Goal: Information Seeking & Learning: Find specific fact

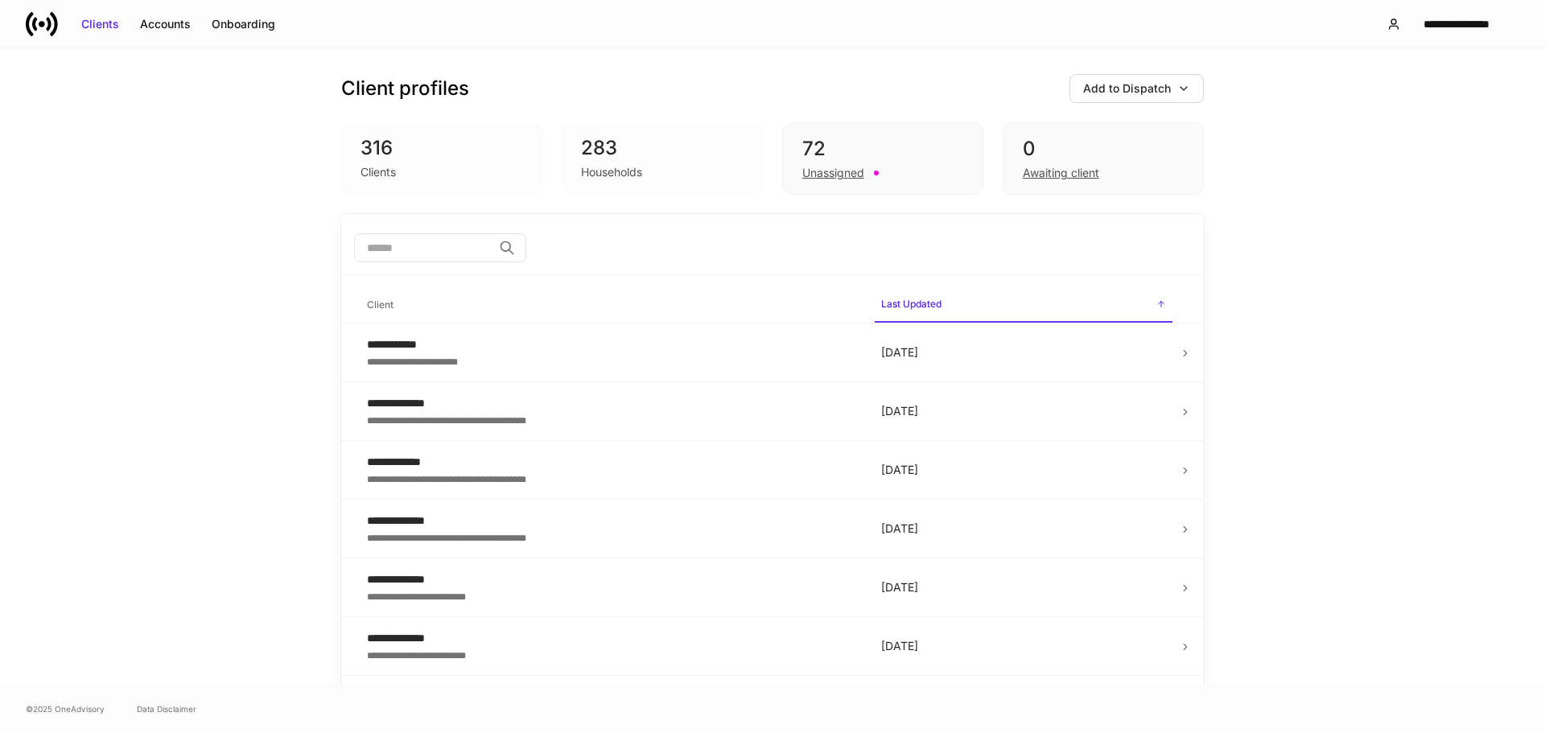
click at [428, 241] on input "search" at bounding box center [423, 247] width 138 height 29
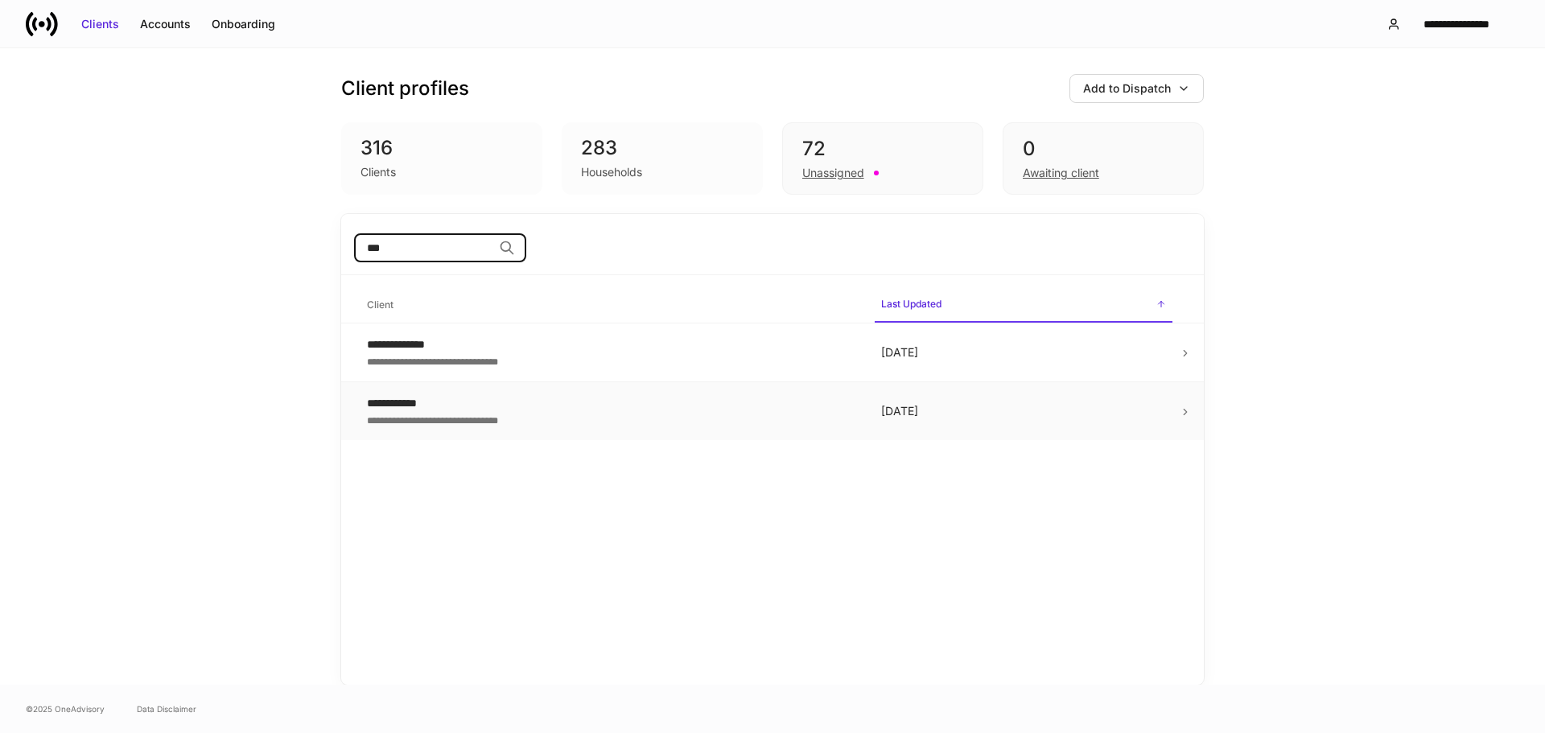
type input "***"
click at [566, 397] on div "**********" at bounding box center [611, 403] width 488 height 16
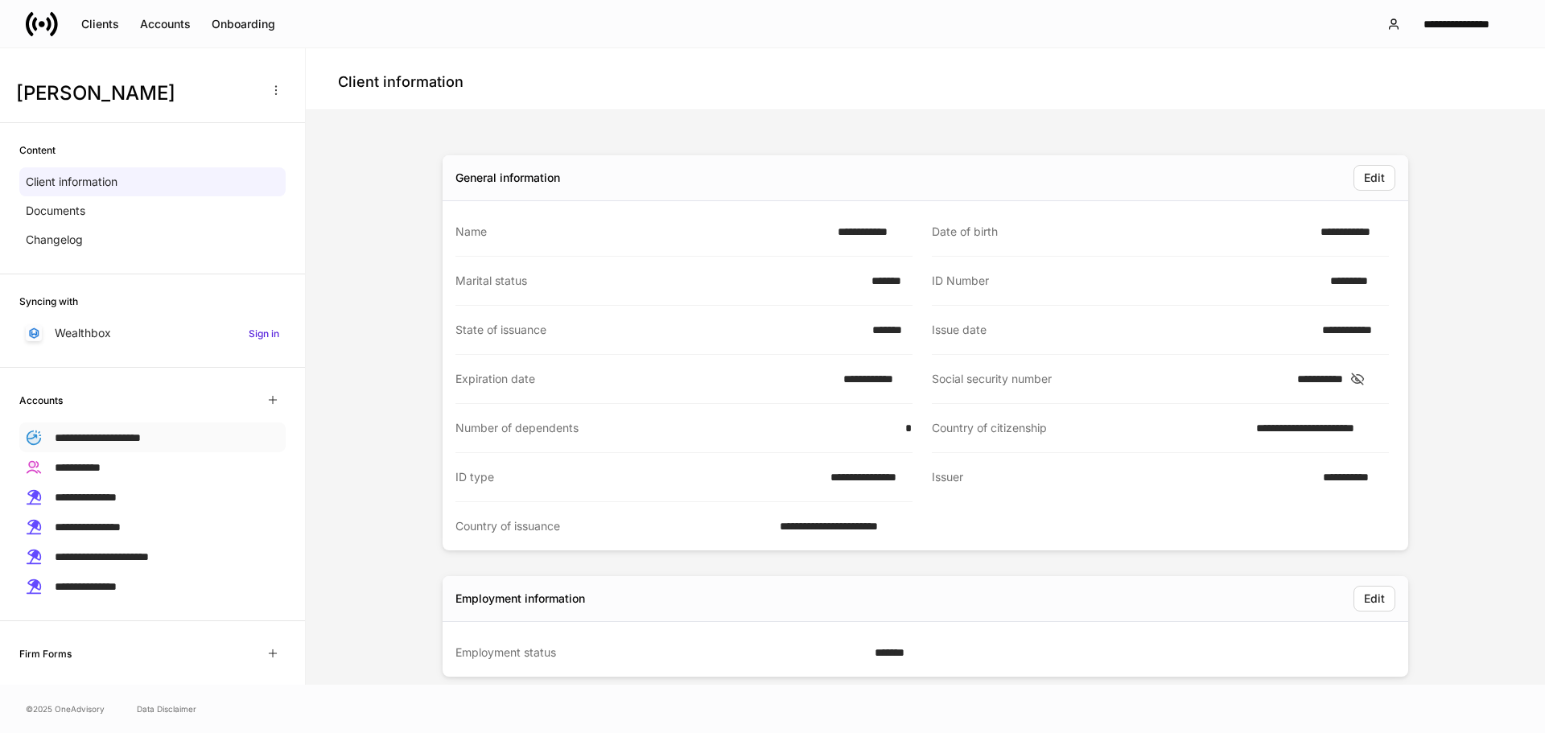
click at [177, 446] on div "**********" at bounding box center [152, 437] width 266 height 30
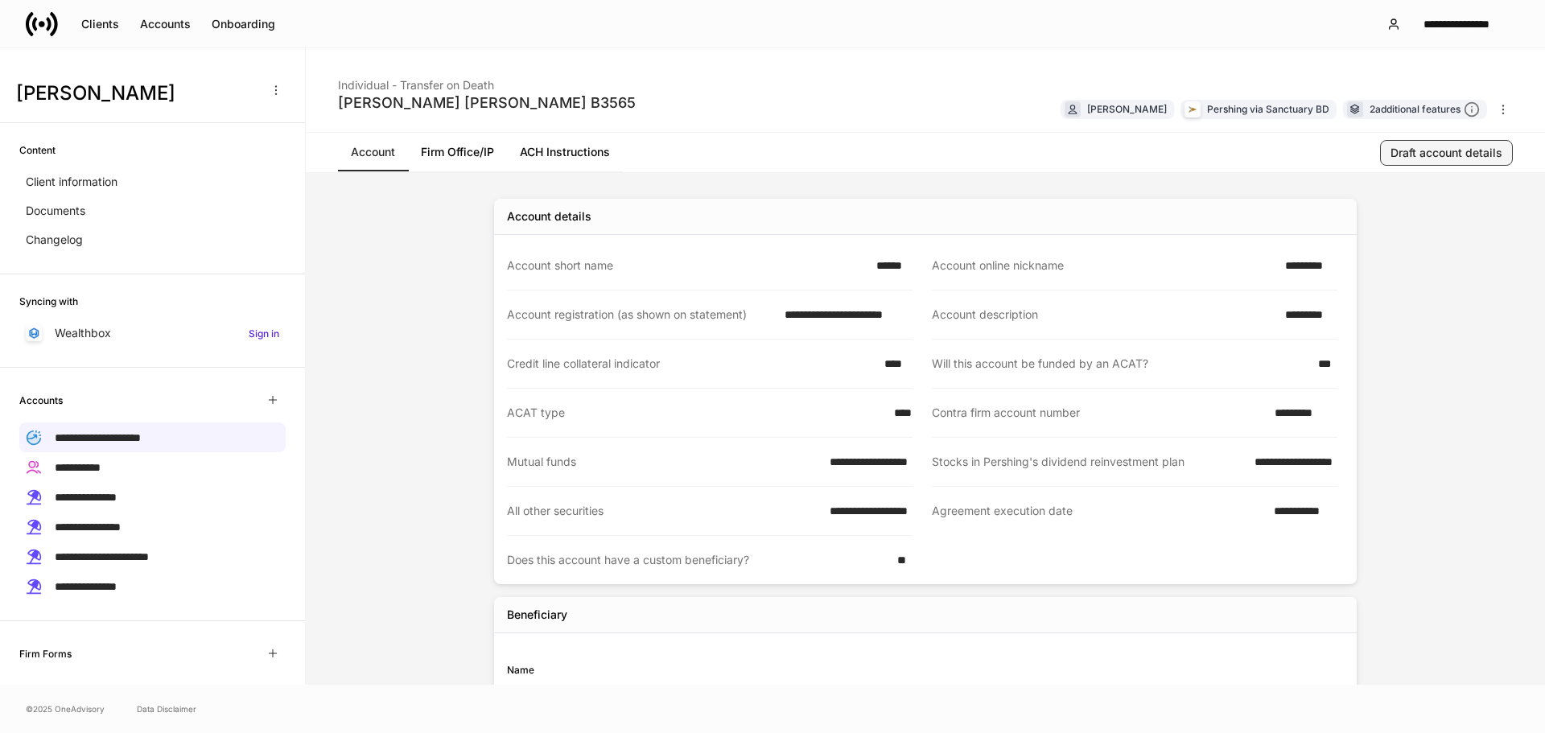
click at [1419, 157] on div "Draft account details" at bounding box center [1446, 153] width 112 height 16
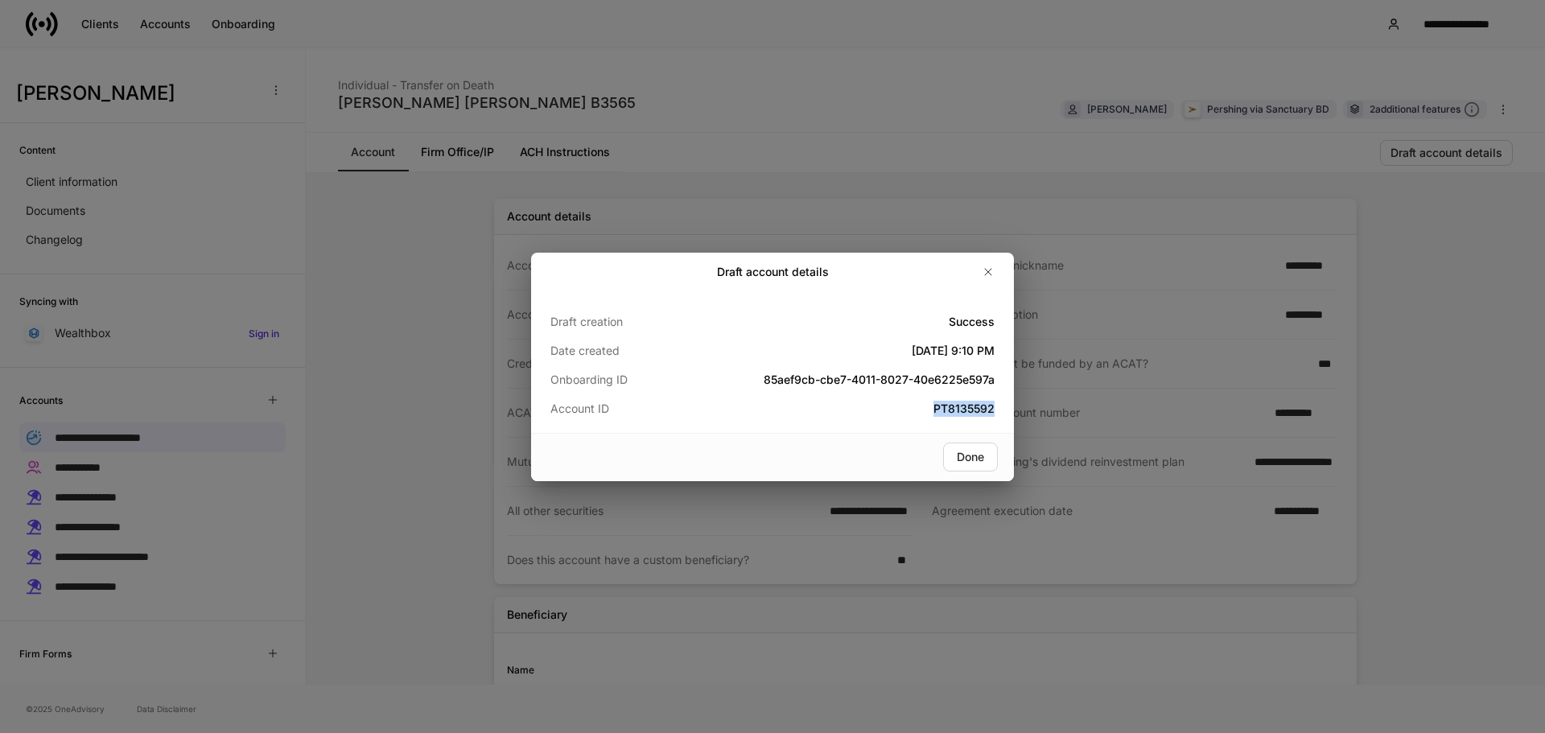
drag, startPoint x: 931, startPoint y: 412, endPoint x: 1001, endPoint y: 410, distance: 70.0
click at [1001, 410] on div "Draft creation Success Date created [DATE] 9:10 PM Onboarding ID 85aef9cb-cbe7-…" at bounding box center [772, 362] width 483 height 142
copy h5 "PT8135592"
click at [994, 277] on icon "button" at bounding box center [987, 271] width 13 height 13
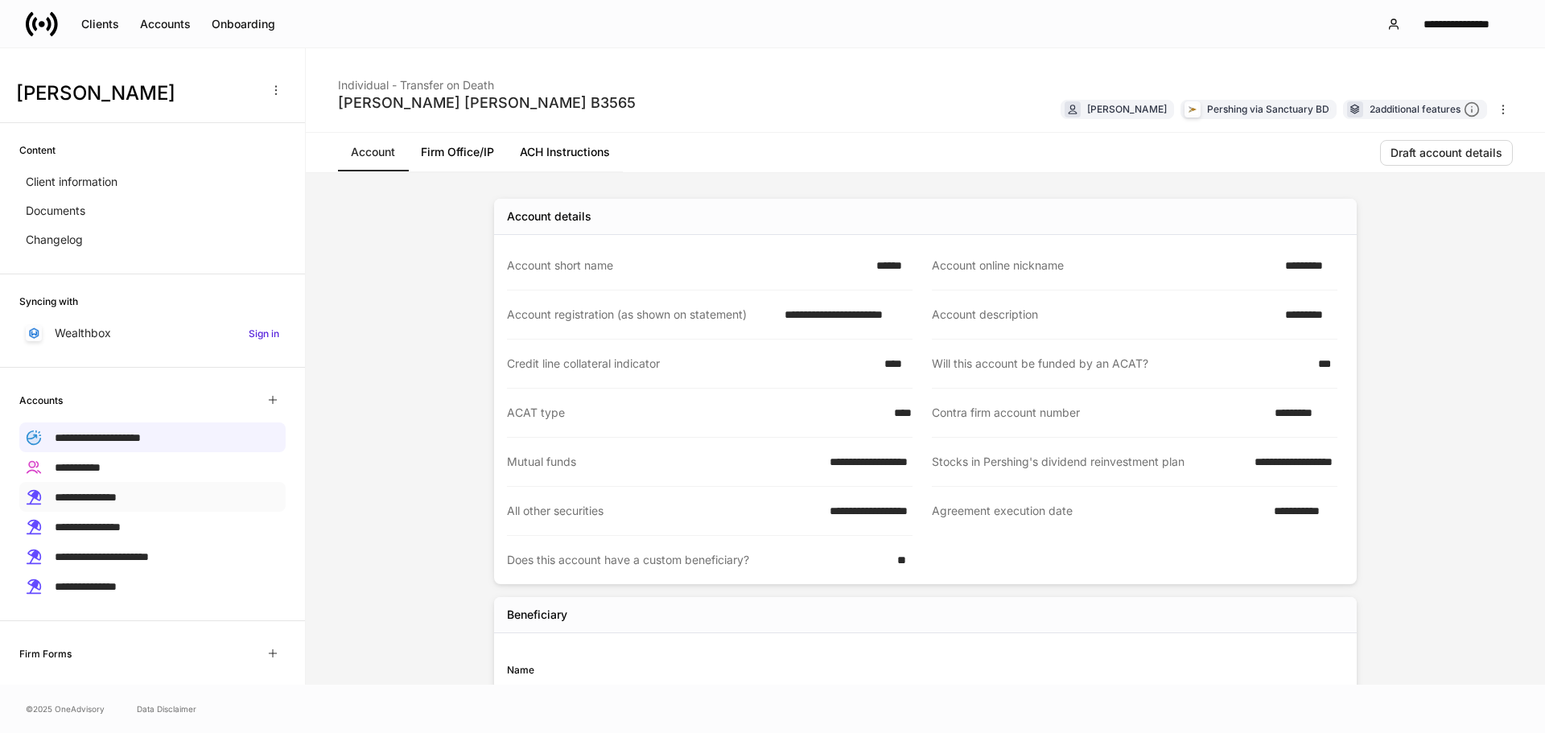
click at [198, 496] on div "**********" at bounding box center [152, 497] width 266 height 30
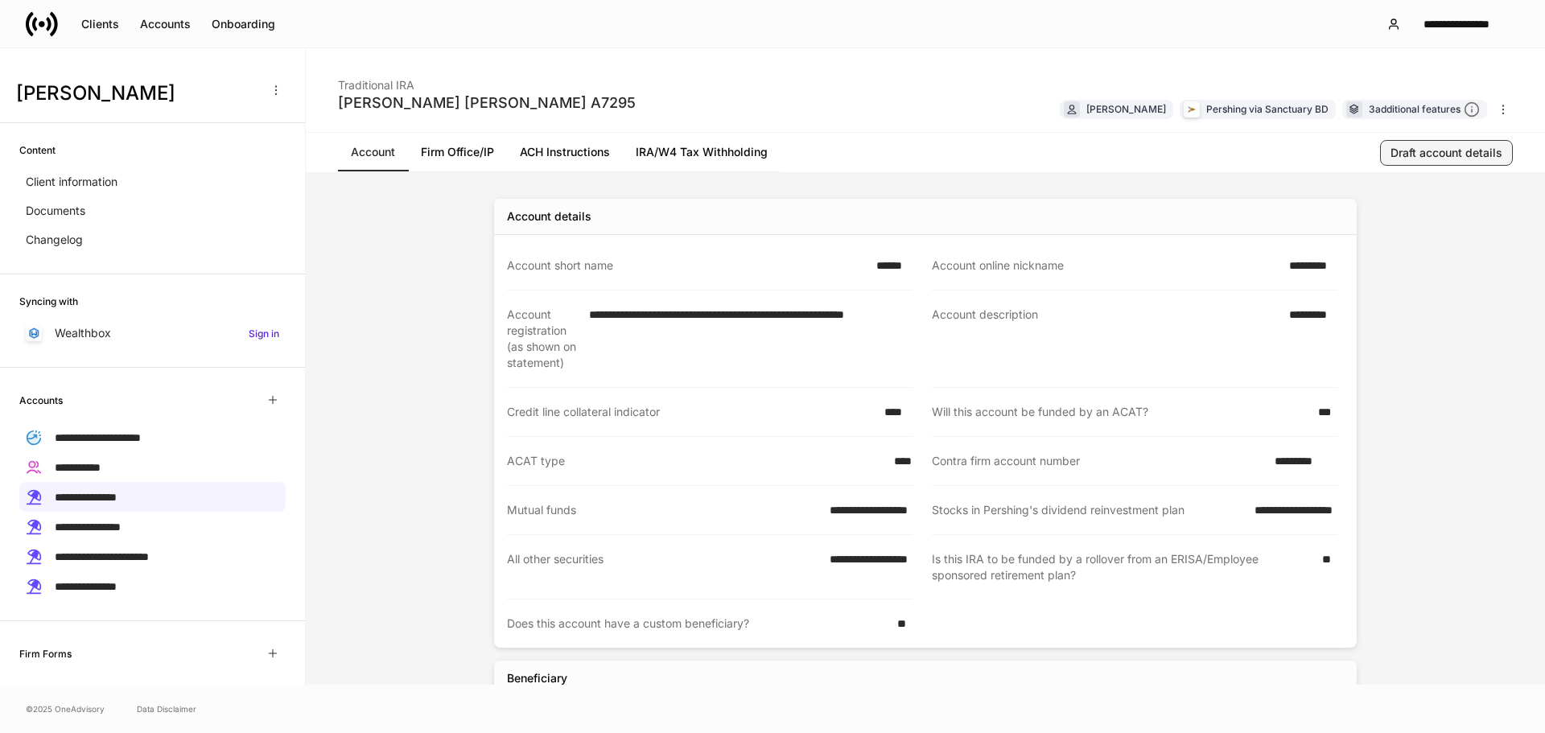
click at [1472, 151] on div "Draft account details" at bounding box center [1446, 153] width 112 height 16
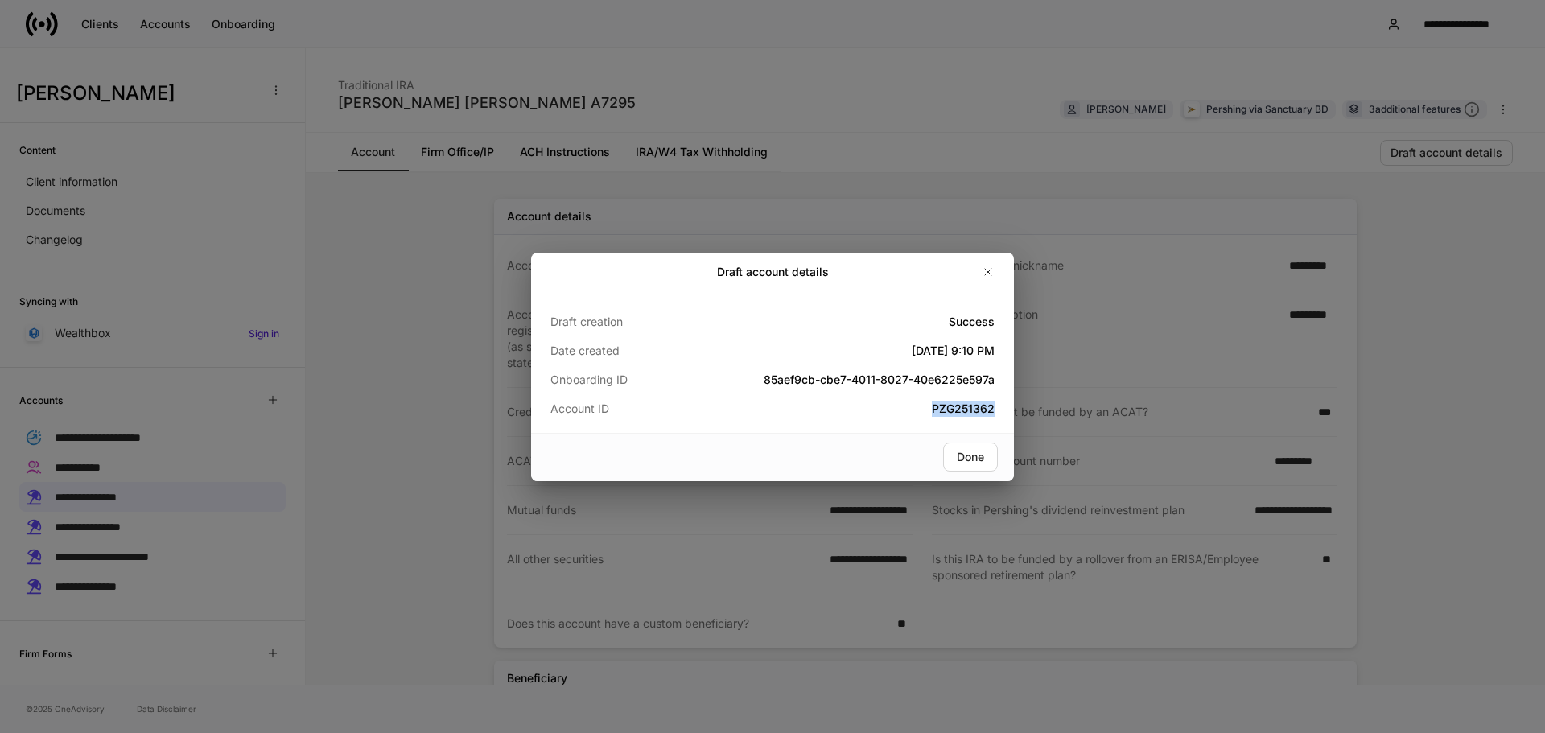
copy h5 "PZG251362"
drag, startPoint x: 936, startPoint y: 415, endPoint x: 996, endPoint y: 416, distance: 59.5
click at [996, 416] on div "Draft creation Success Date created [DATE] 9:10 PM Onboarding ID 85aef9cb-cbe7-…" at bounding box center [772, 362] width 483 height 142
drag, startPoint x: 994, startPoint y: 276, endPoint x: 927, endPoint y: 279, distance: 66.8
click at [994, 276] on icon "button" at bounding box center [987, 271] width 13 height 13
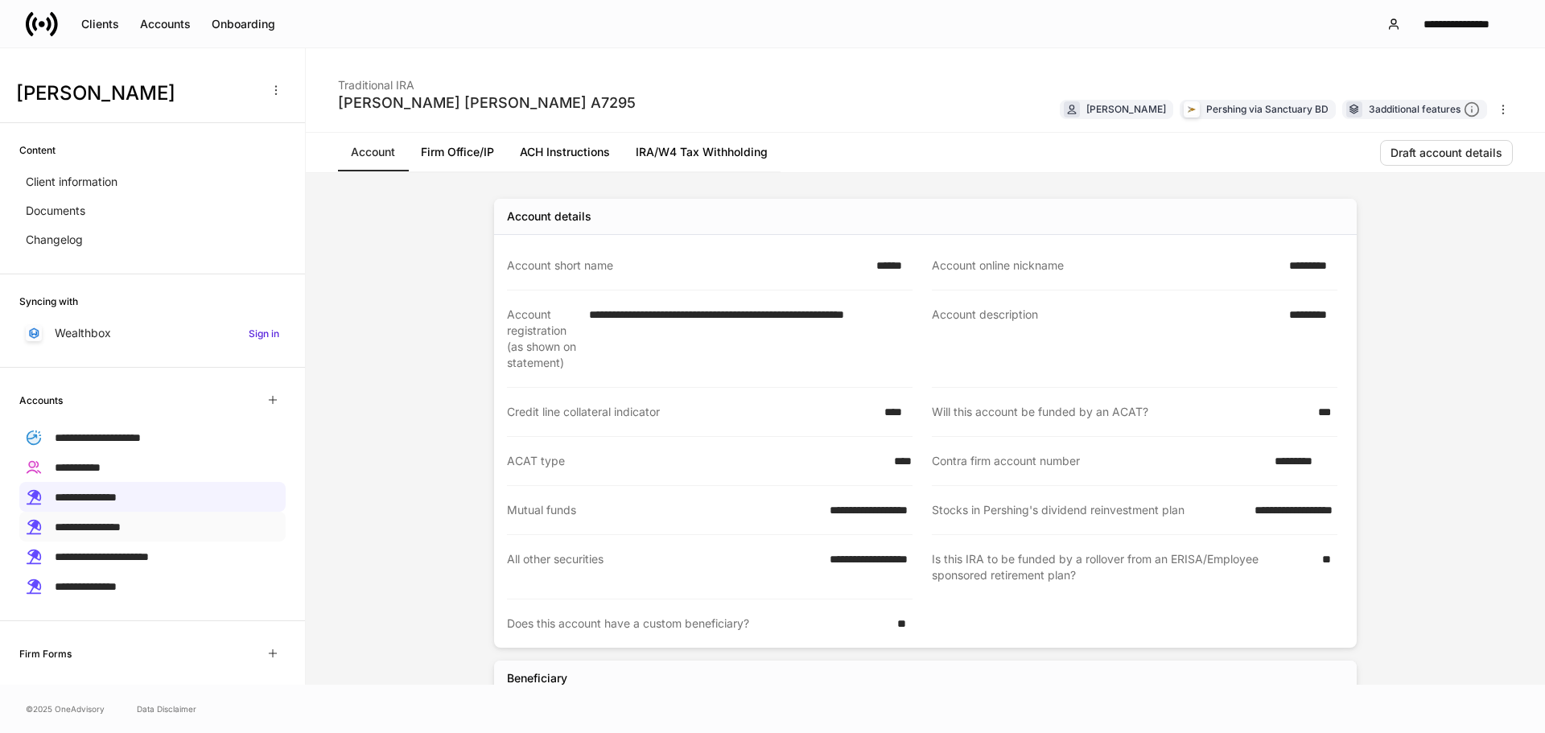
click at [121, 523] on span "**********" at bounding box center [88, 526] width 66 height 11
click at [1423, 156] on div "Draft account details" at bounding box center [1446, 153] width 112 height 16
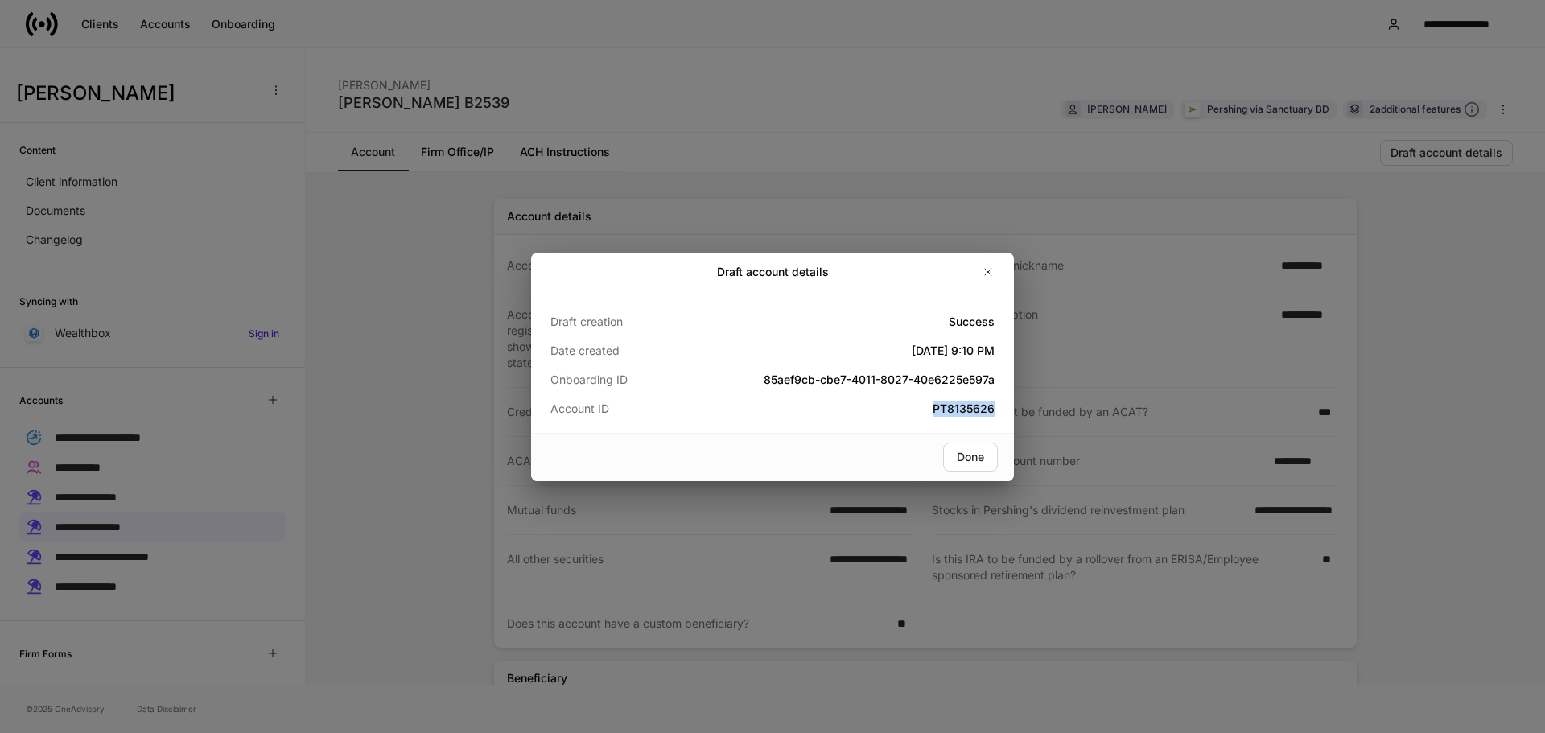
copy h5 "PT8135626"
drag, startPoint x: 903, startPoint y: 401, endPoint x: 1041, endPoint y: 408, distance: 137.7
click at [1041, 408] on div "Draft account details Draft creation Success Date created [DATE] 9:10 PM Onboar…" at bounding box center [772, 366] width 1545 height 733
click at [981, 282] on button "button" at bounding box center [988, 272] width 26 height 26
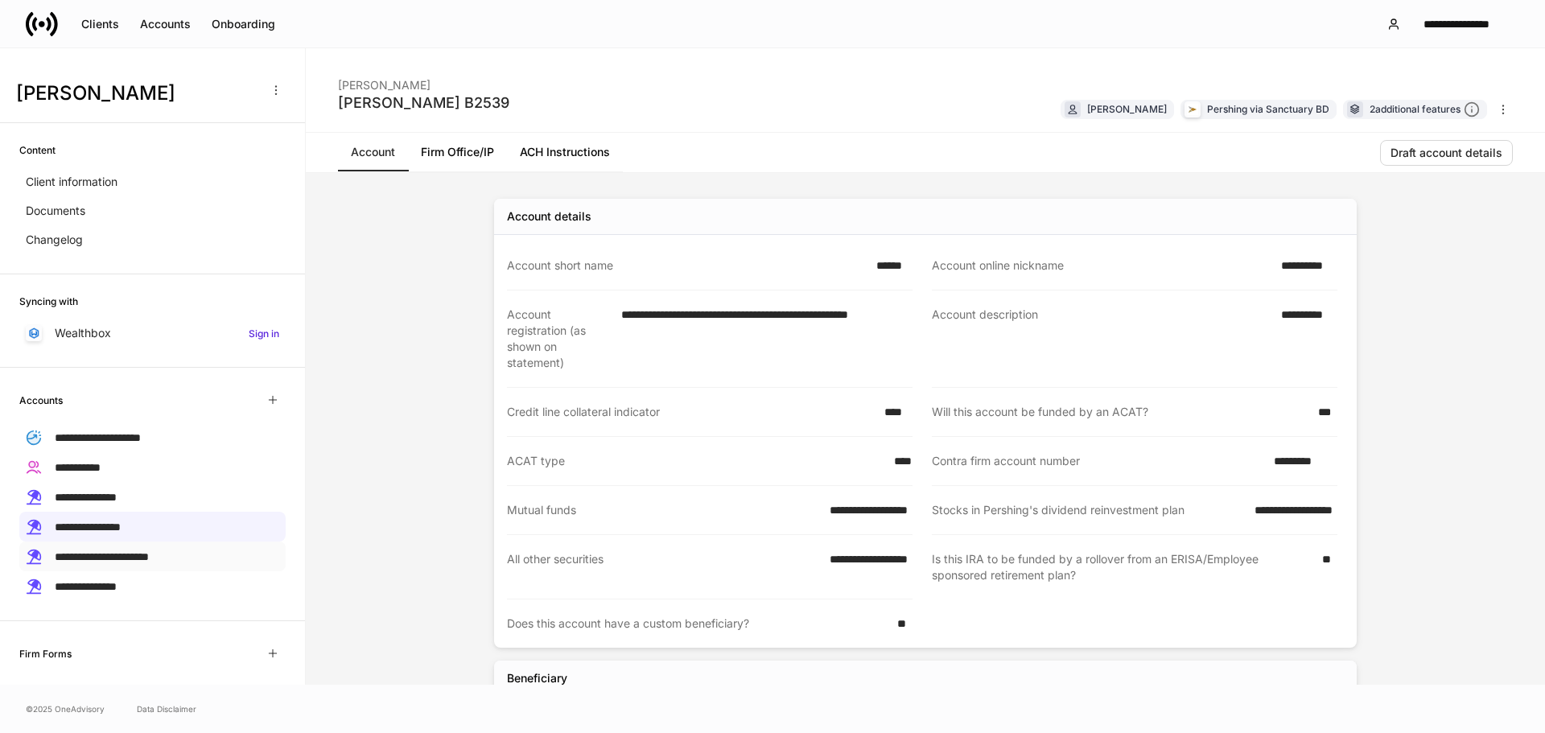
click at [193, 553] on div "**********" at bounding box center [152, 556] width 266 height 30
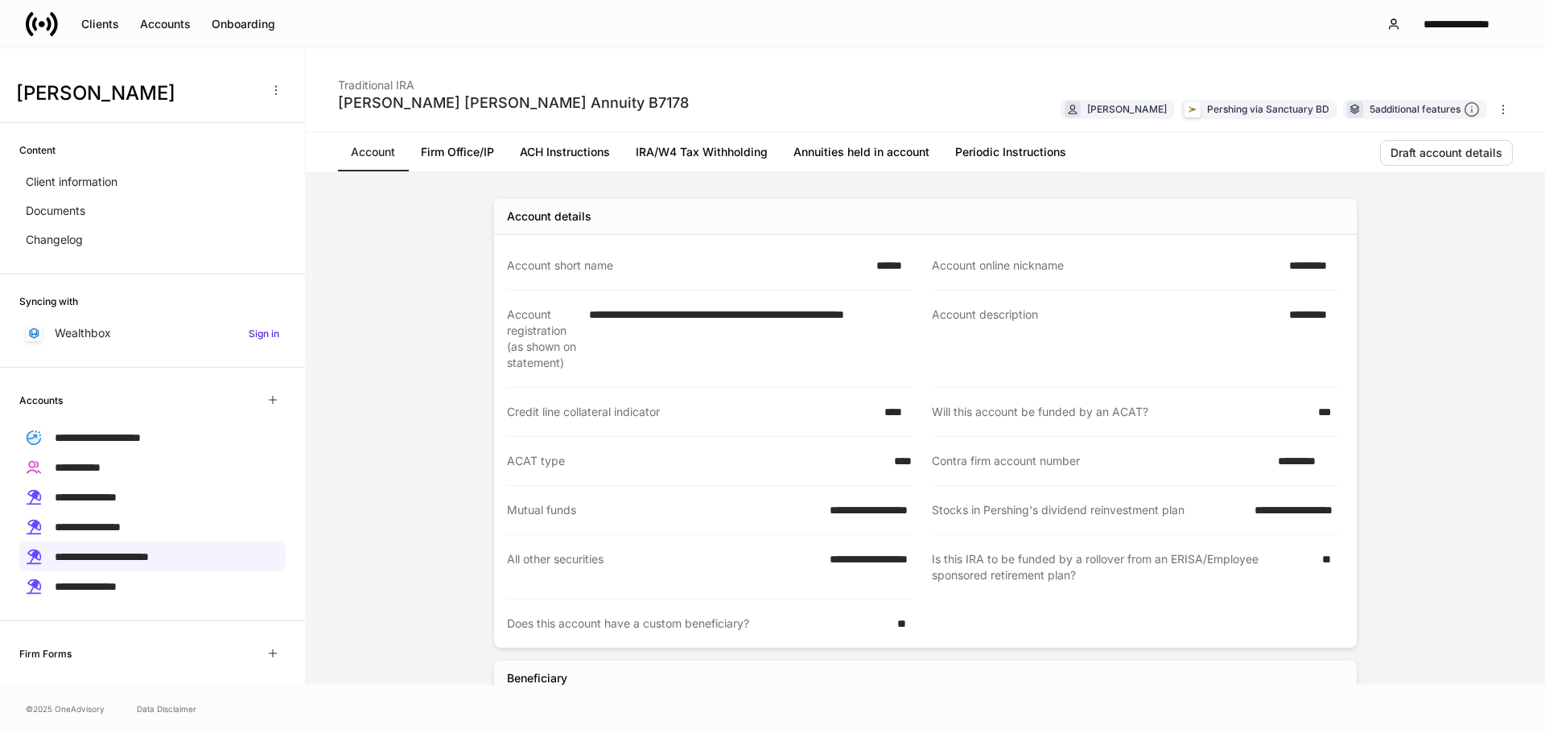
click at [872, 152] on link "Annuities held in account" at bounding box center [861, 152] width 162 height 39
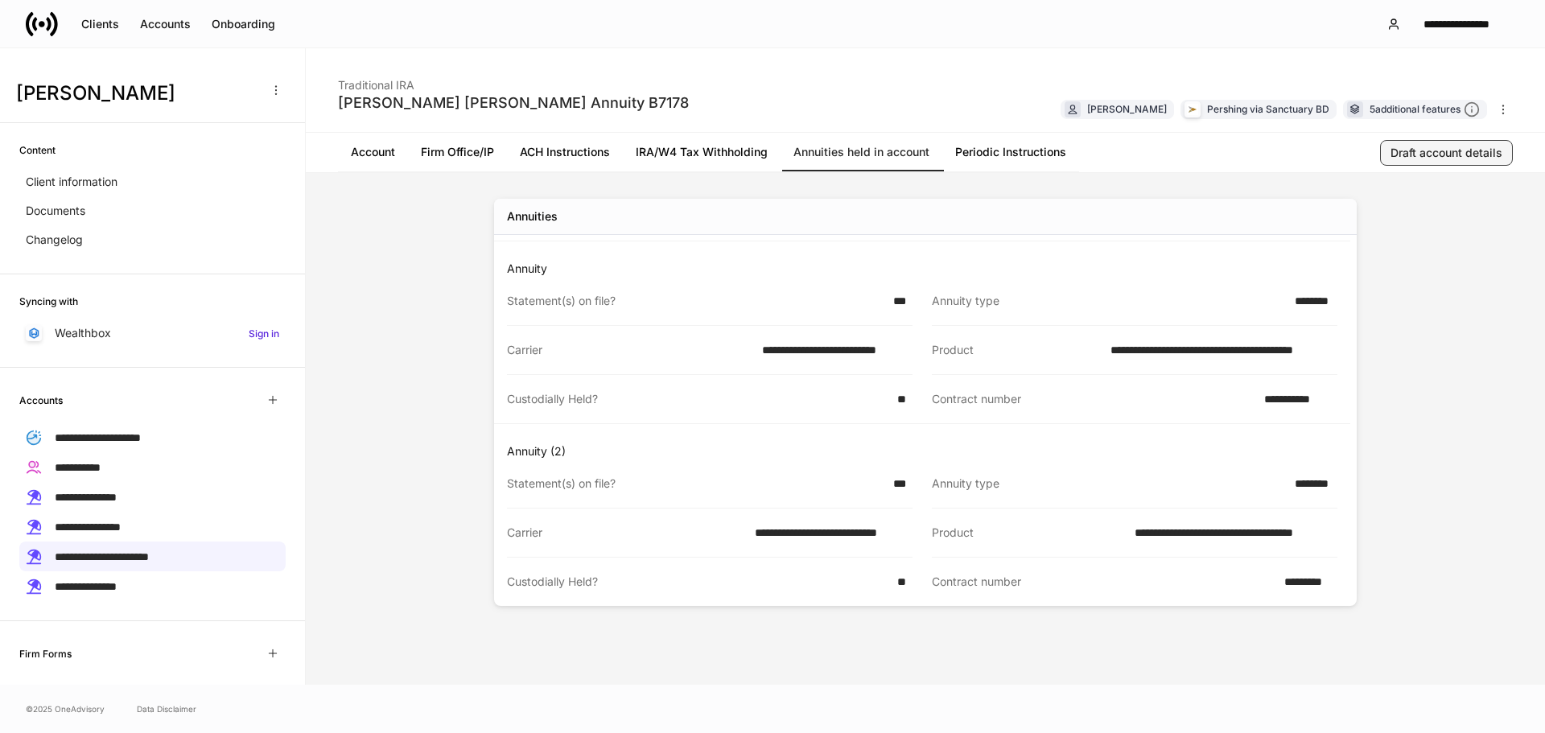
click at [1407, 160] on div "Draft account details" at bounding box center [1446, 153] width 112 height 16
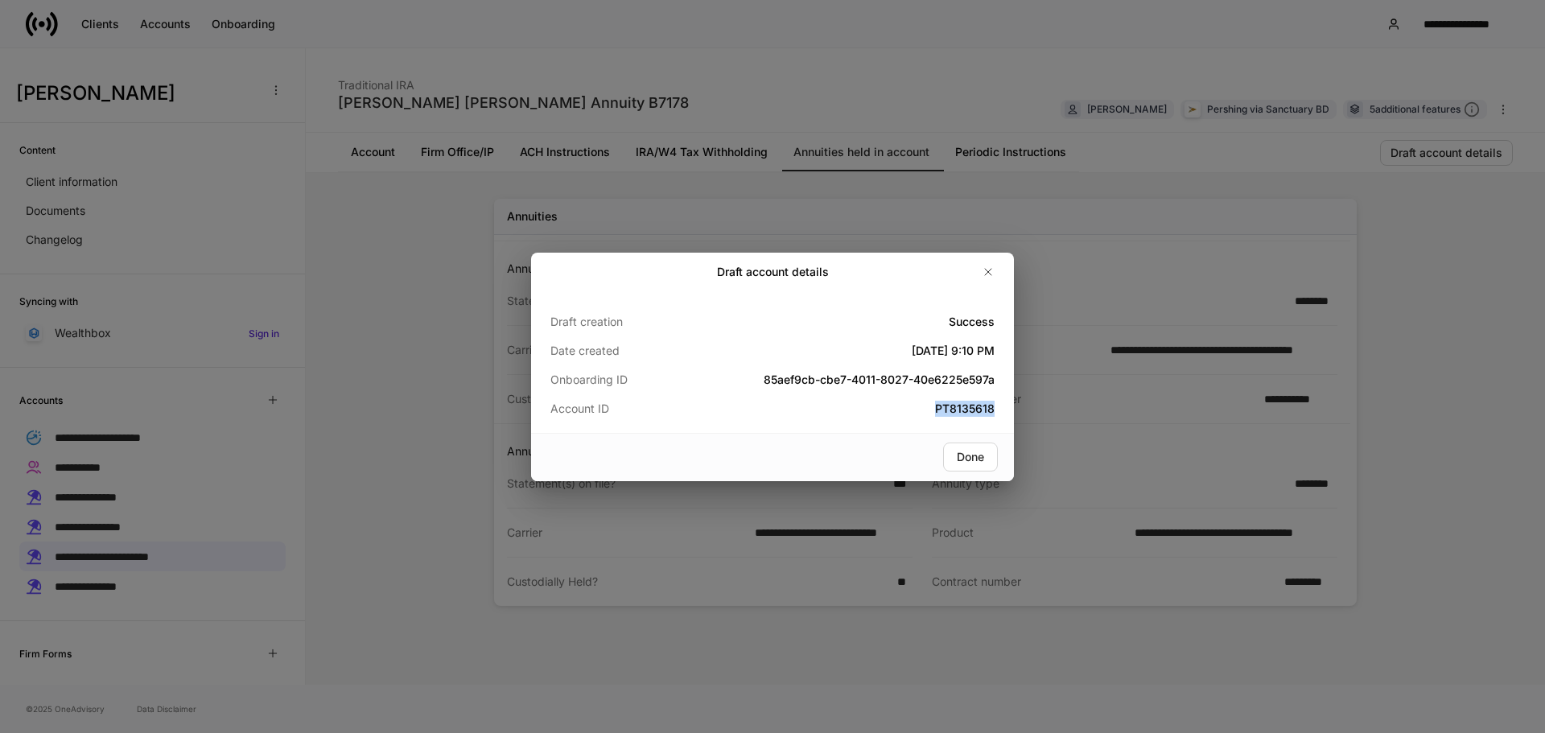
copy h5 "PT8135618"
drag, startPoint x: 922, startPoint y: 412, endPoint x: 1019, endPoint y: 420, distance: 97.7
click at [1019, 420] on div "Draft account details Draft creation Success Date created [DATE] 9:10 PM Onboar…" at bounding box center [772, 366] width 1545 height 733
click at [994, 282] on button "button" at bounding box center [988, 272] width 26 height 26
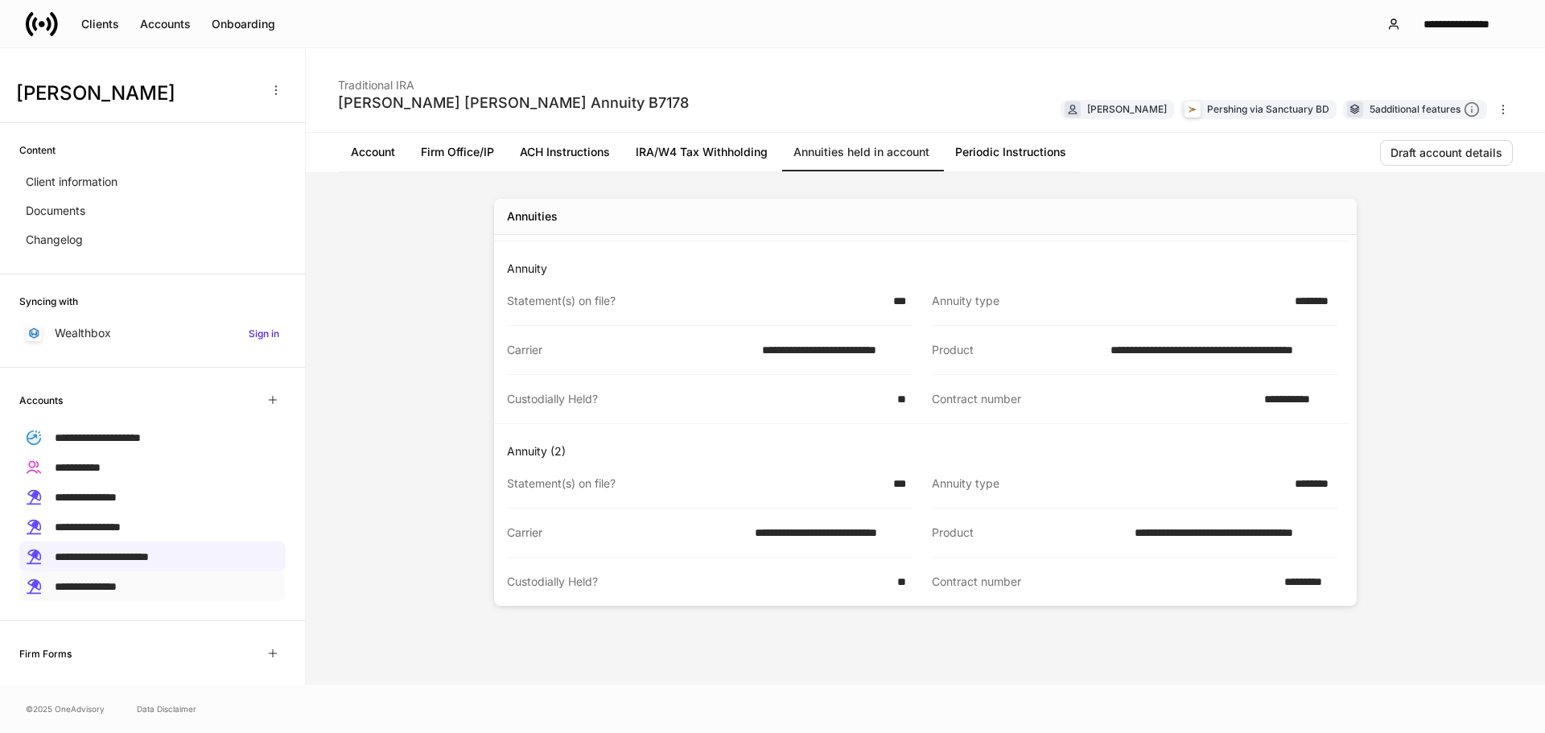
click at [180, 583] on div "**********" at bounding box center [152, 586] width 266 height 30
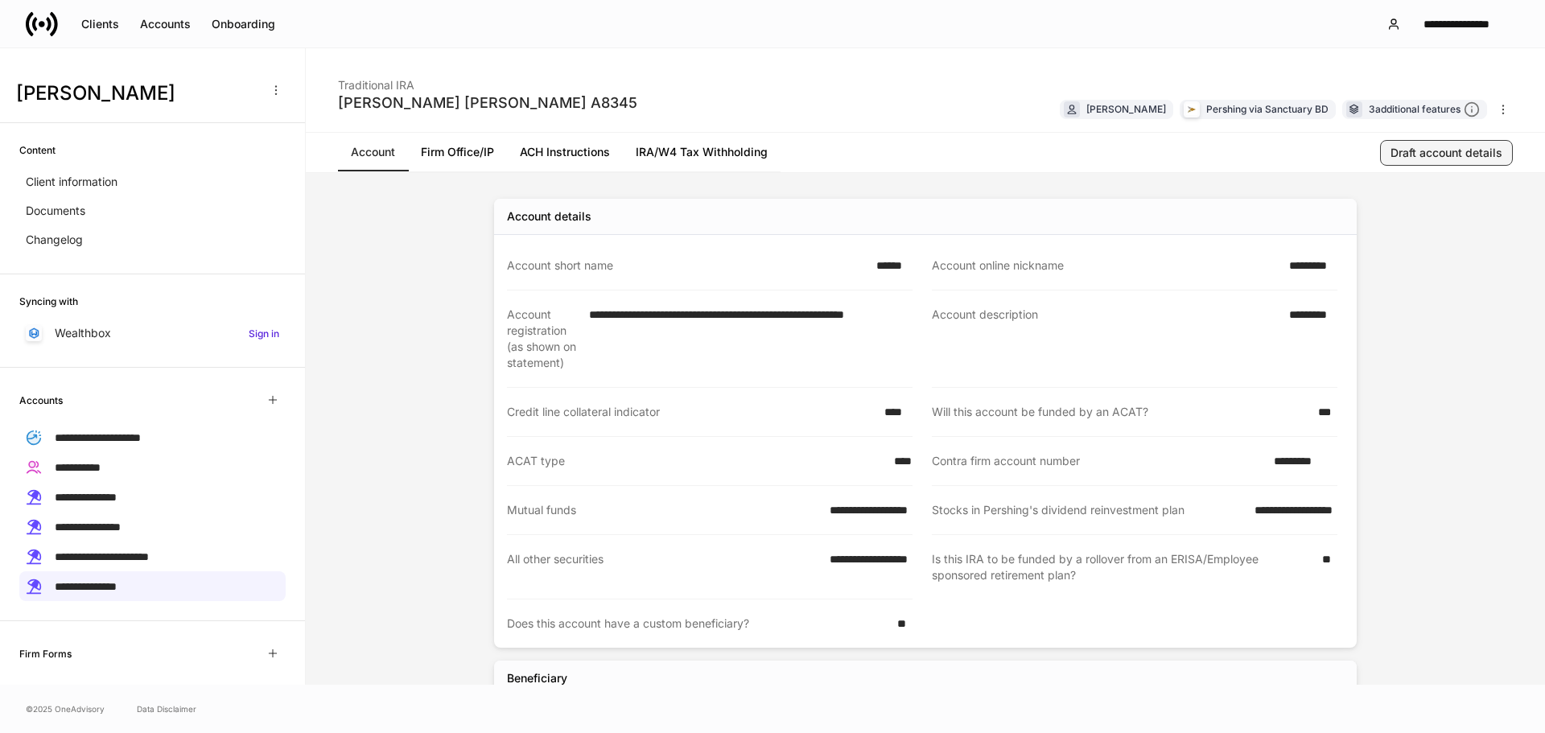
click at [1470, 165] on button "Draft account details" at bounding box center [1446, 153] width 133 height 26
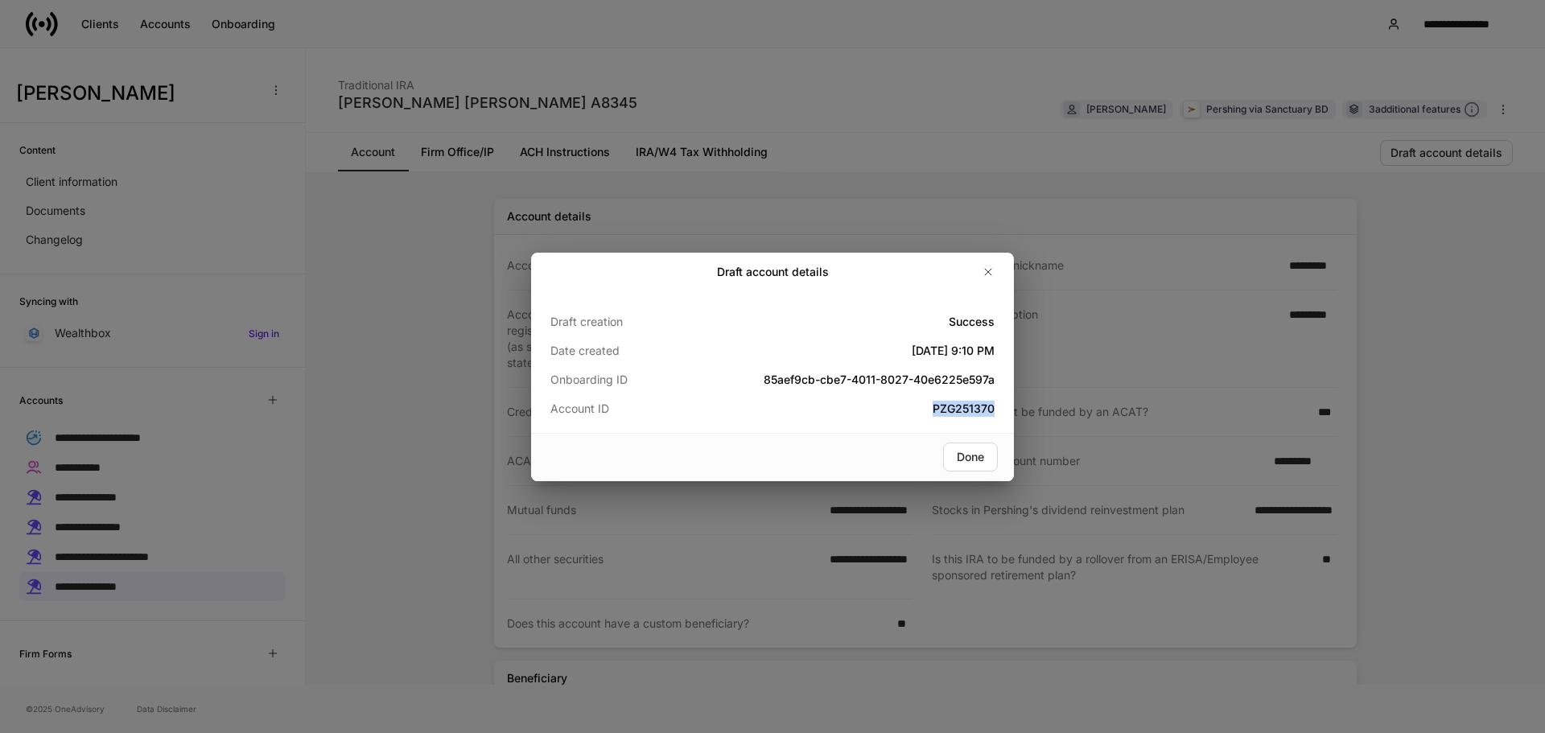
copy h5 "PZG251370"
drag, startPoint x: 931, startPoint y: 410, endPoint x: 1011, endPoint y: 412, distance: 80.5
click at [1011, 412] on div "Draft creation Success Date created [DATE] 9:10 PM Onboarding ID 85aef9cb-cbe7-…" at bounding box center [772, 362] width 483 height 142
click at [344, 384] on div "Draft account details Draft creation Success Date created [DATE] 9:10 PM Onboar…" at bounding box center [772, 366] width 1545 height 733
click at [985, 272] on icon "button" at bounding box center [987, 271] width 13 height 13
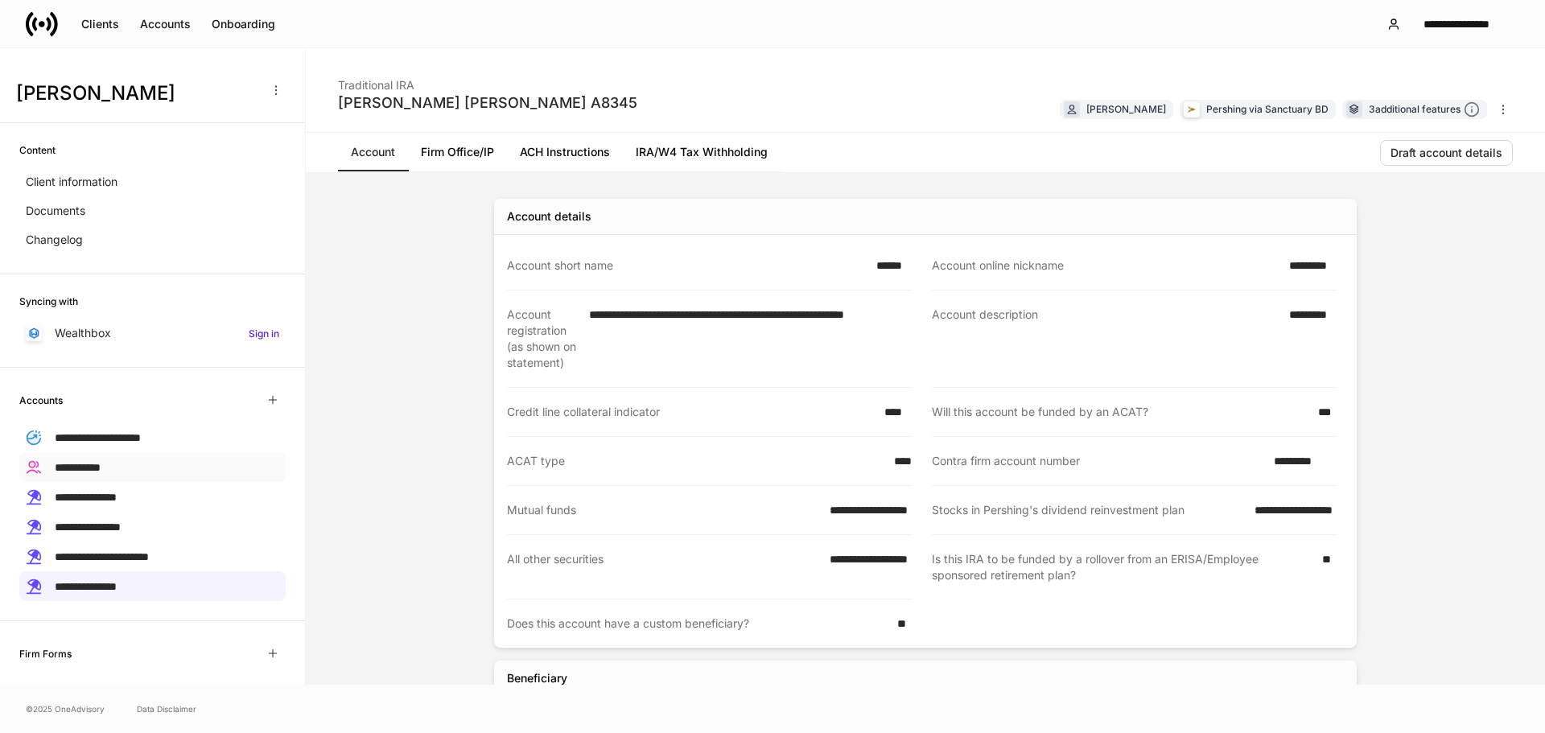
click at [168, 471] on div "**********" at bounding box center [152, 467] width 266 height 30
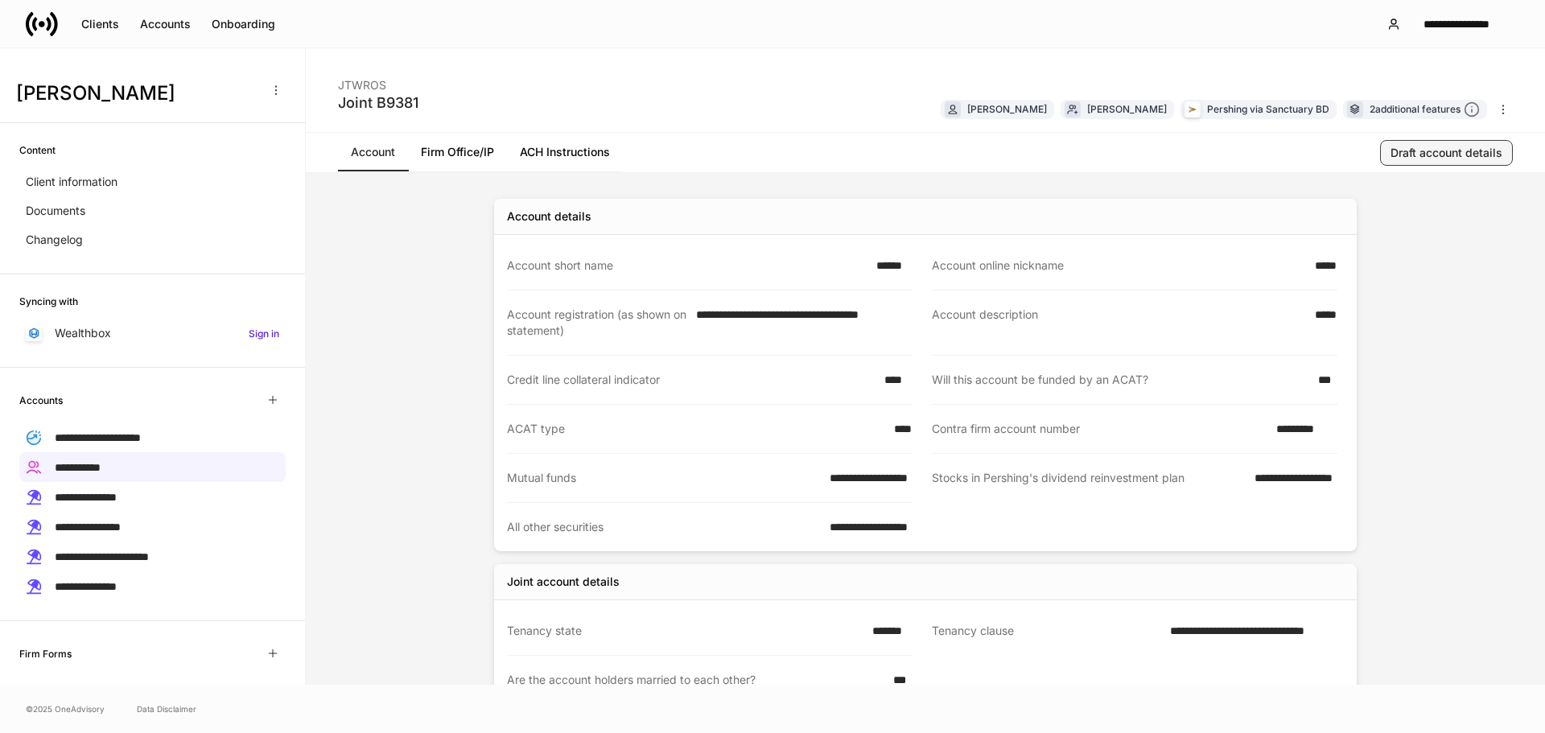
click at [1390, 155] on button "Draft account details" at bounding box center [1446, 153] width 133 height 26
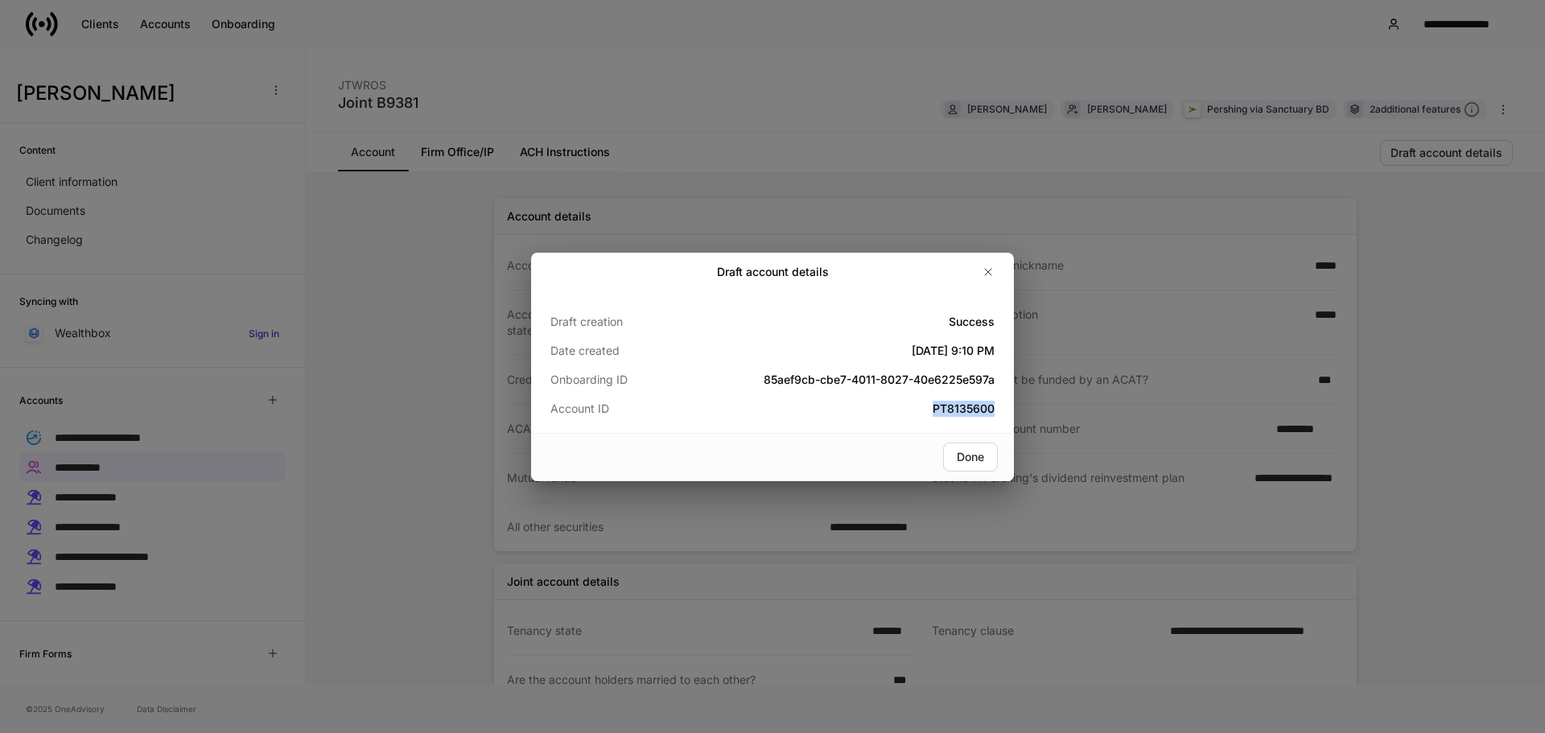
copy h5 "PT8135600"
drag, startPoint x: 927, startPoint y: 408, endPoint x: 1010, endPoint y: 411, distance: 83.7
click at [1010, 411] on div "Draft creation Success Date created [DATE] 9:10 PM Onboarding ID 85aef9cb-cbe7-…" at bounding box center [772, 362] width 483 height 142
drag, startPoint x: 994, startPoint y: 278, endPoint x: 951, endPoint y: 284, distance: 43.0
click at [994, 278] on button "button" at bounding box center [988, 272] width 26 height 26
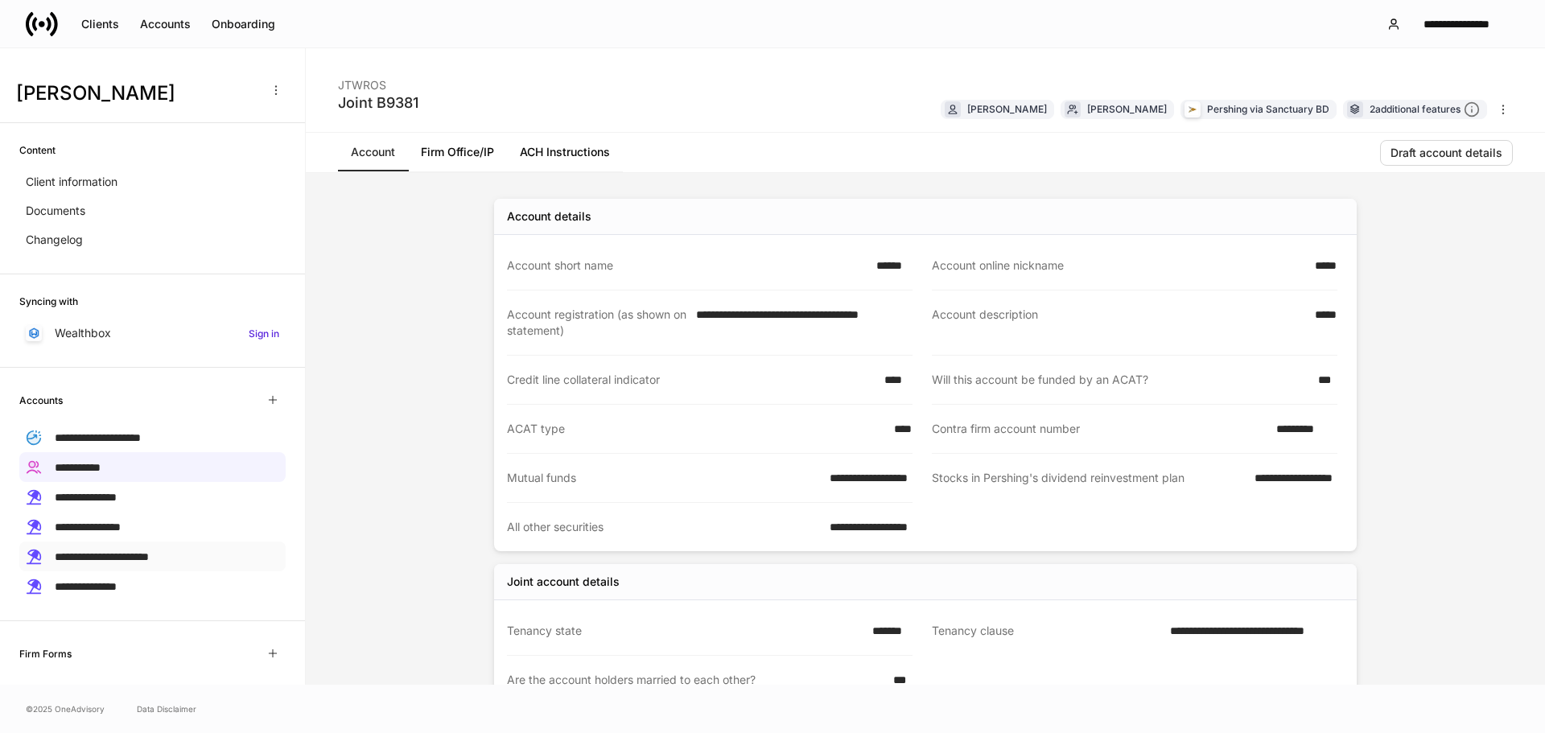
click at [134, 563] on div "**********" at bounding box center [152, 556] width 266 height 30
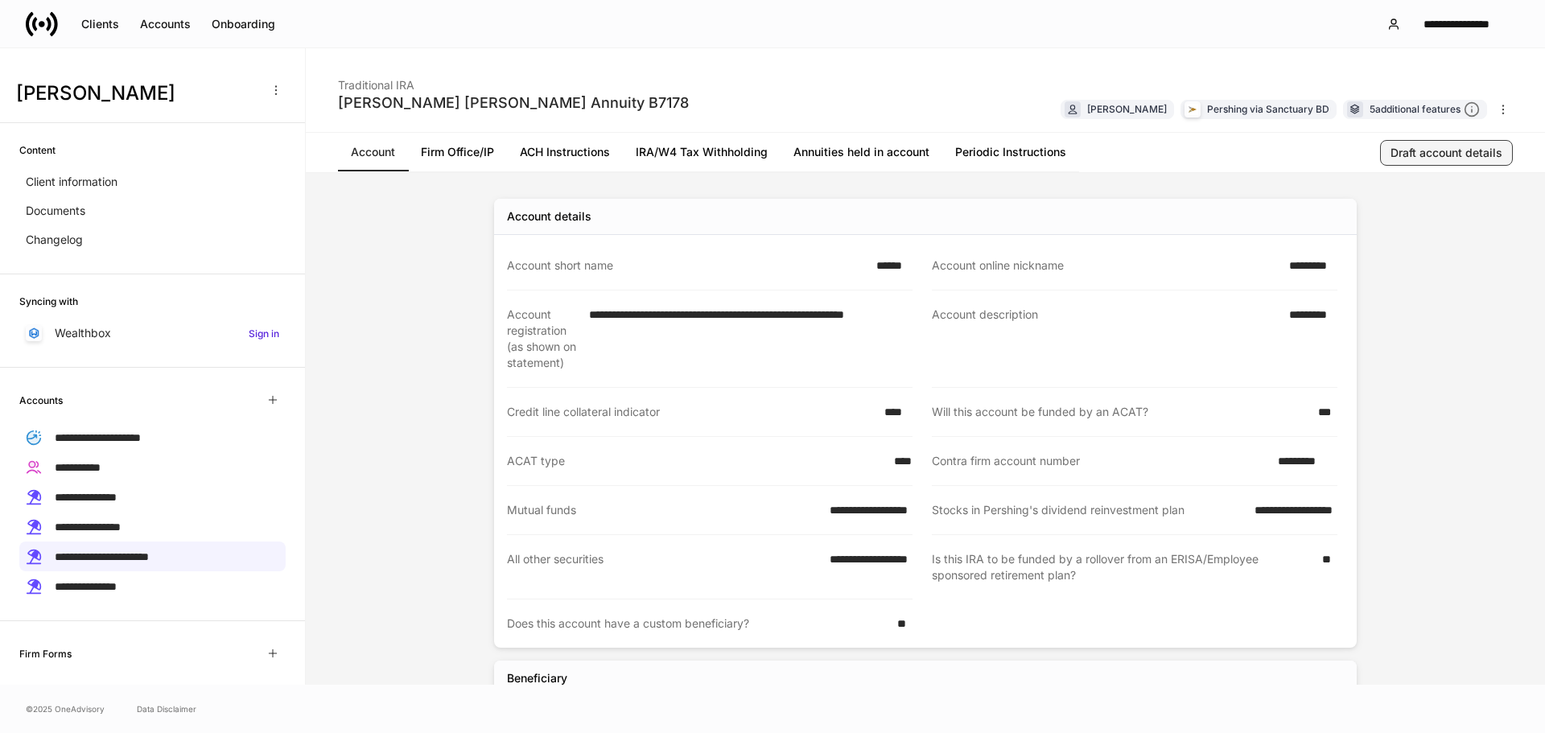
click at [1420, 157] on div "Draft account details" at bounding box center [1446, 153] width 112 height 16
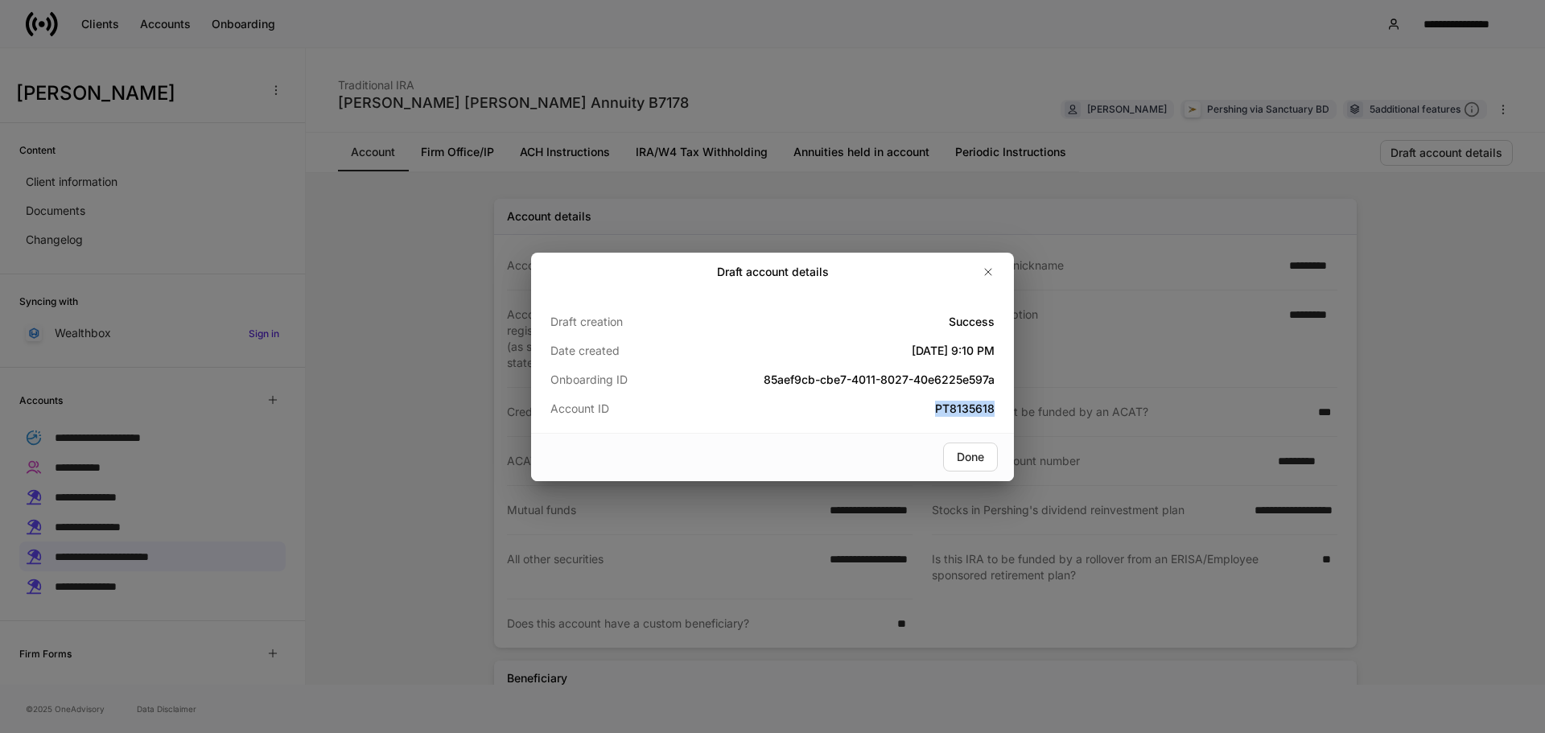
copy h5 "PT8135618"
drag, startPoint x: 924, startPoint y: 411, endPoint x: 1024, endPoint y: 413, distance: 100.6
click at [1024, 413] on div "Draft account details Draft creation Success Date created [DATE] 9:10 PM Onboar…" at bounding box center [772, 366] width 1545 height 733
click at [992, 273] on icon "button" at bounding box center [987, 271] width 13 height 13
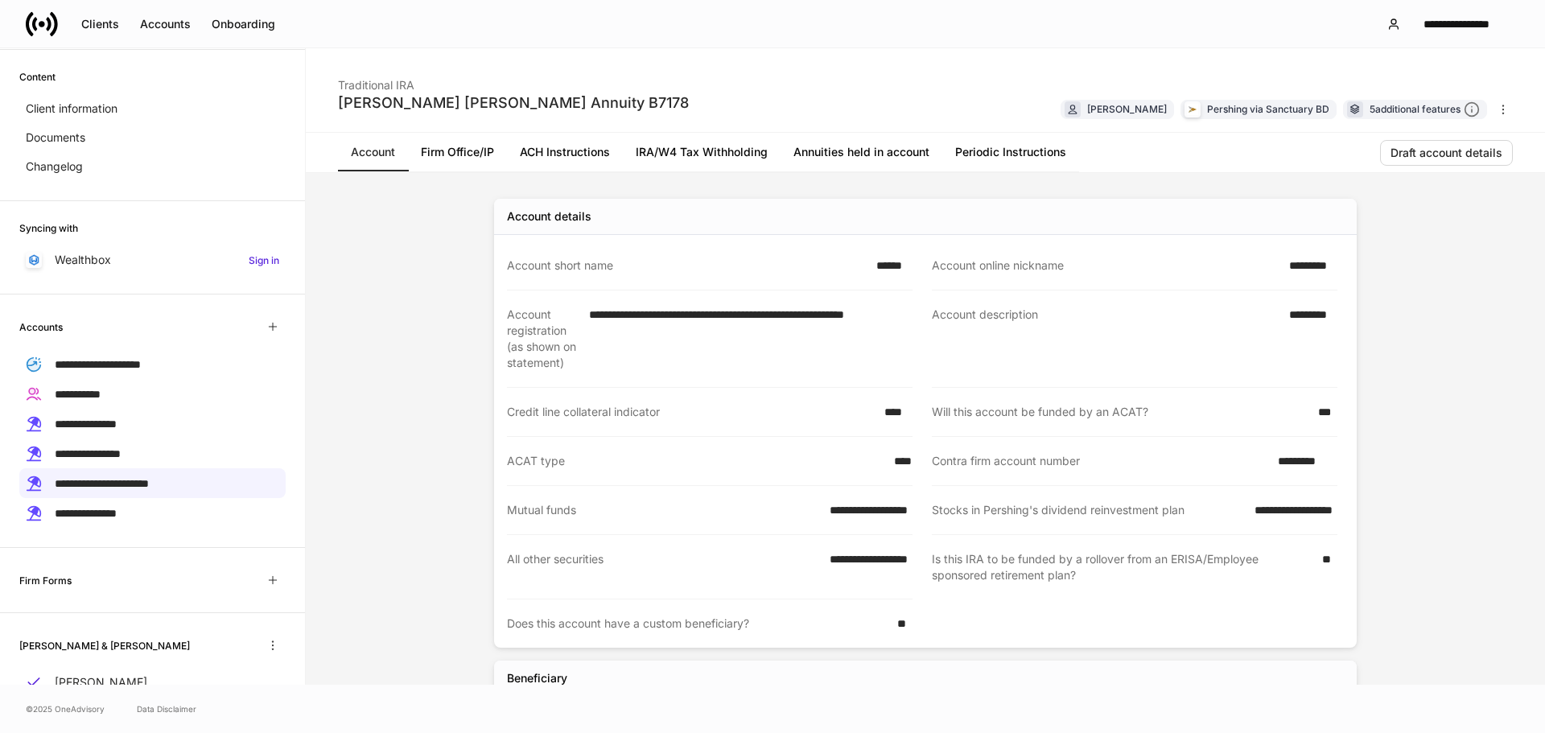
scroll to position [155, 0]
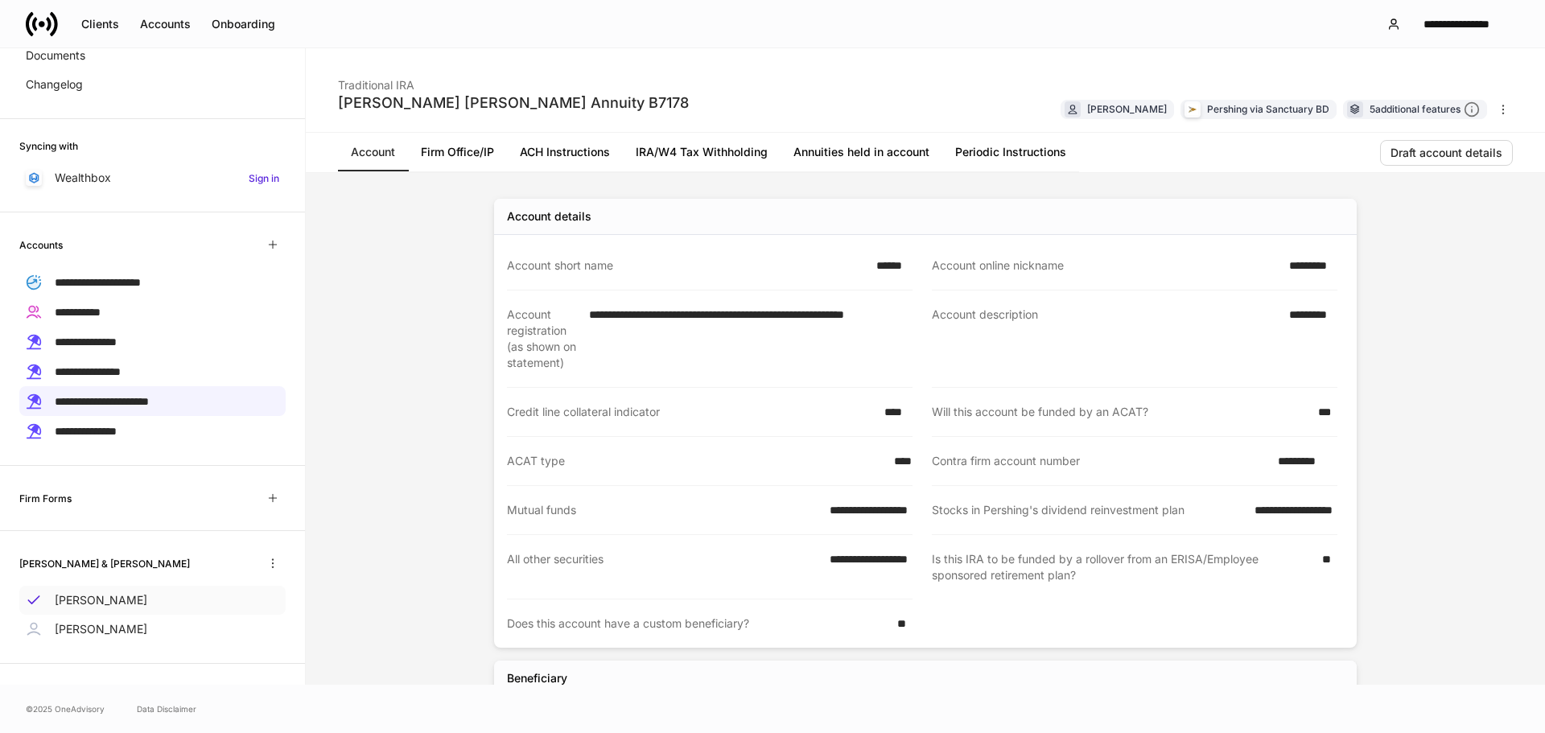
click at [112, 604] on div "[PERSON_NAME]" at bounding box center [152, 600] width 266 height 29
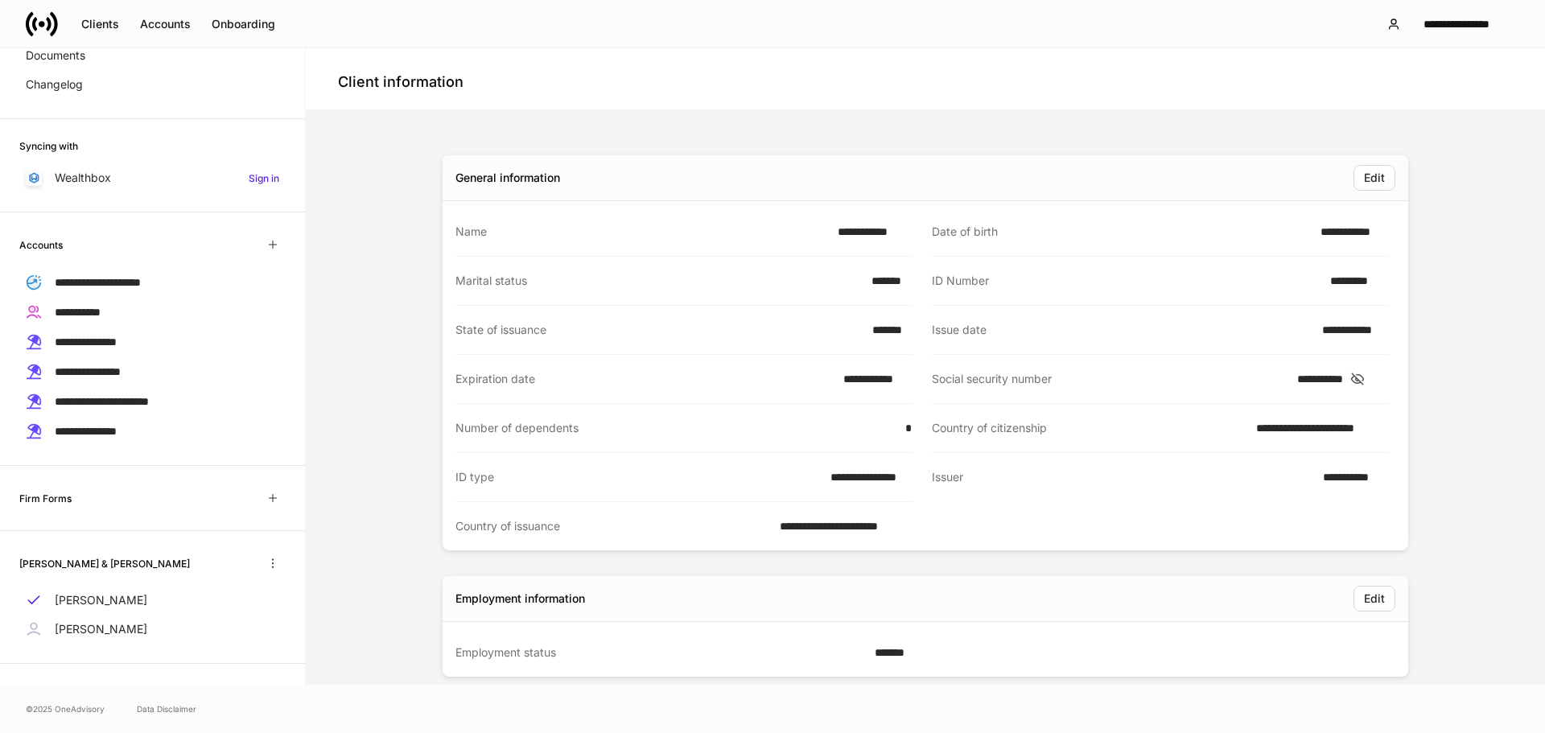
click at [1365, 378] on icon at bounding box center [1357, 379] width 16 height 14
click at [119, 623] on p "[PERSON_NAME]" at bounding box center [101, 629] width 93 height 16
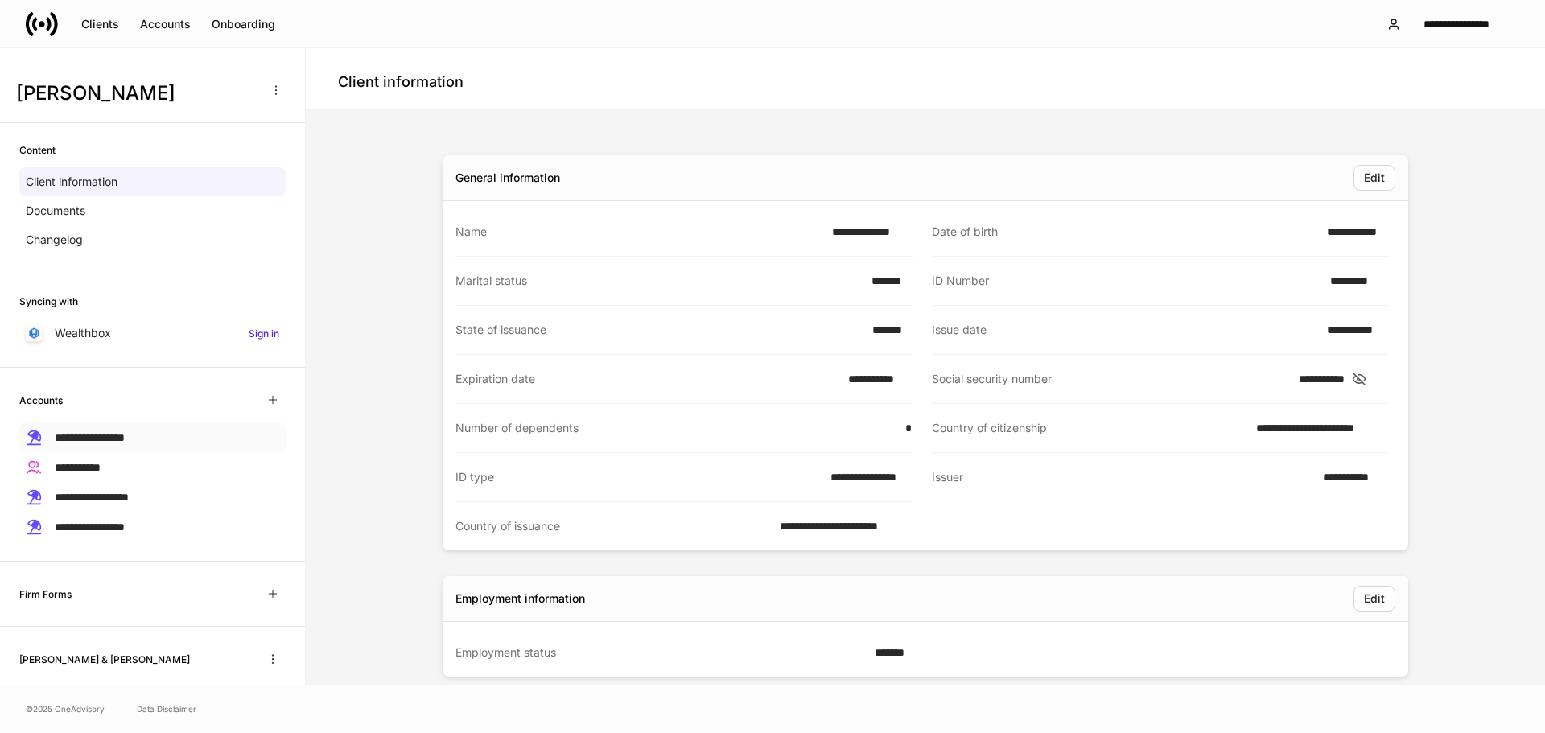
click at [146, 450] on div "**********" at bounding box center [152, 437] width 266 height 30
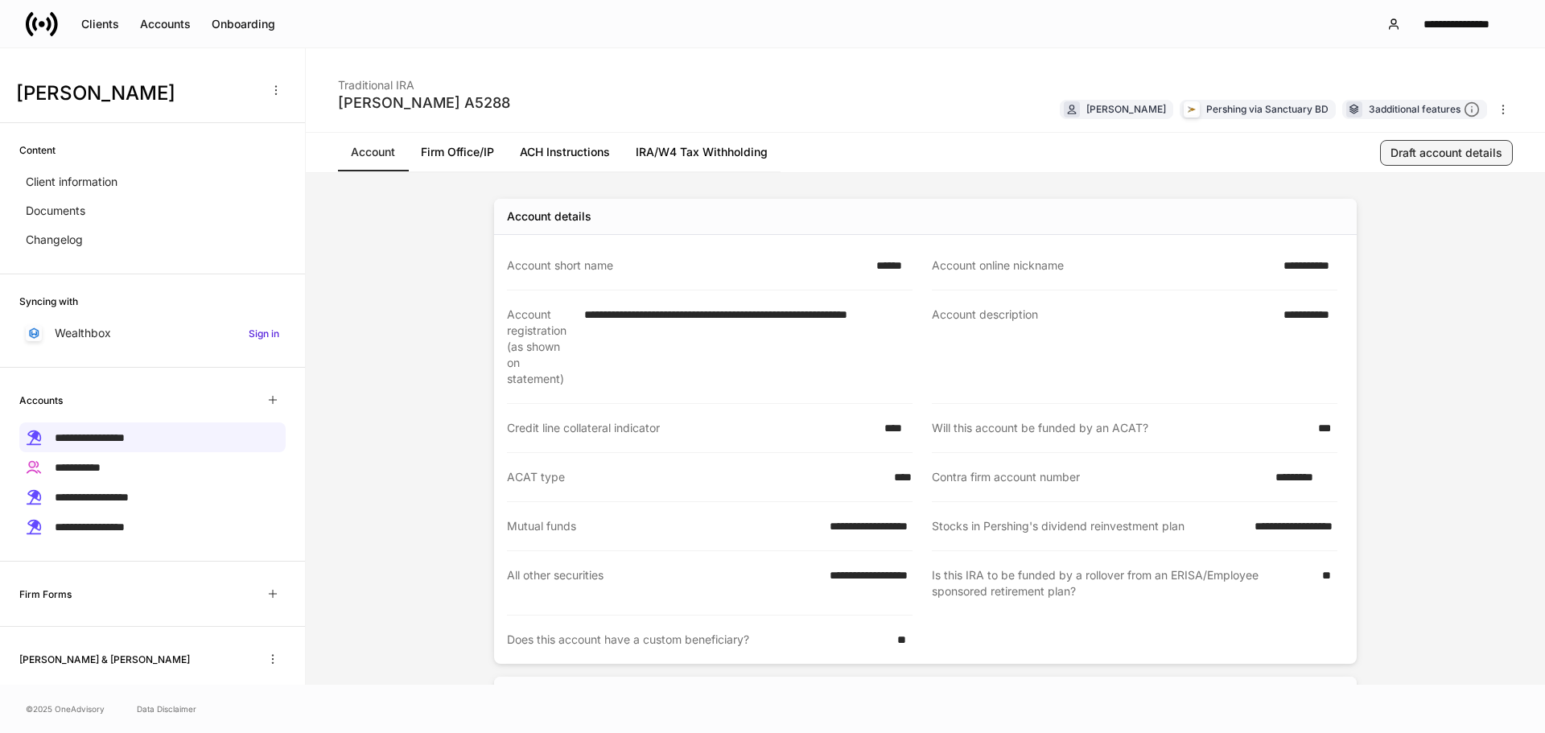
click at [1468, 153] on div "Draft account details" at bounding box center [1446, 153] width 112 height 16
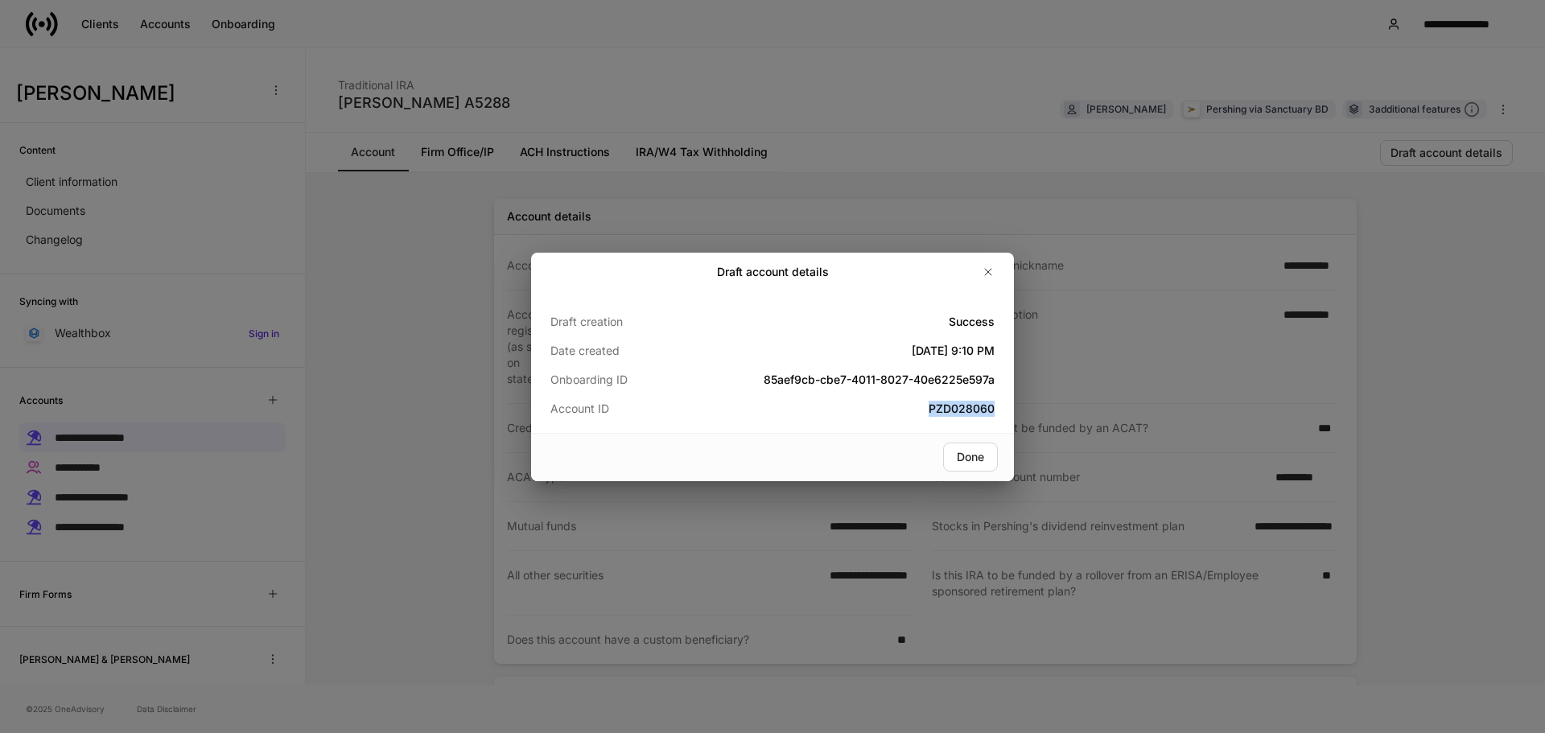
copy h5 "PZD028060"
drag, startPoint x: 915, startPoint y: 411, endPoint x: 1003, endPoint y: 412, distance: 87.7
click at [1003, 412] on div "Draft creation Success Date created [DATE] 9:10 PM Onboarding ID 85aef9cb-cbe7-…" at bounding box center [772, 362] width 483 height 142
drag, startPoint x: 996, startPoint y: 273, endPoint x: 752, endPoint y: 311, distance: 246.8
click at [996, 273] on button "button" at bounding box center [988, 272] width 26 height 26
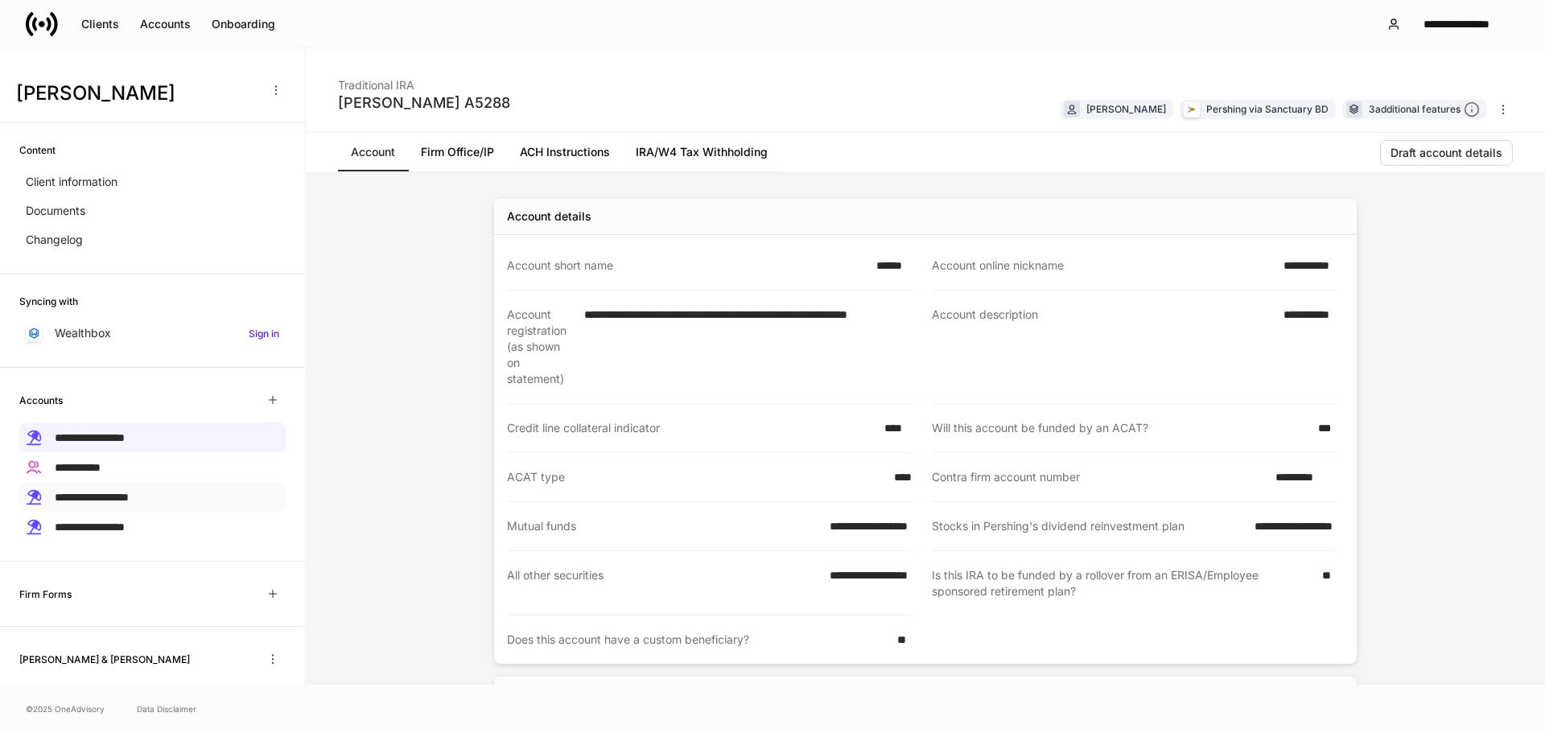
click at [87, 495] on span "**********" at bounding box center [92, 497] width 74 height 11
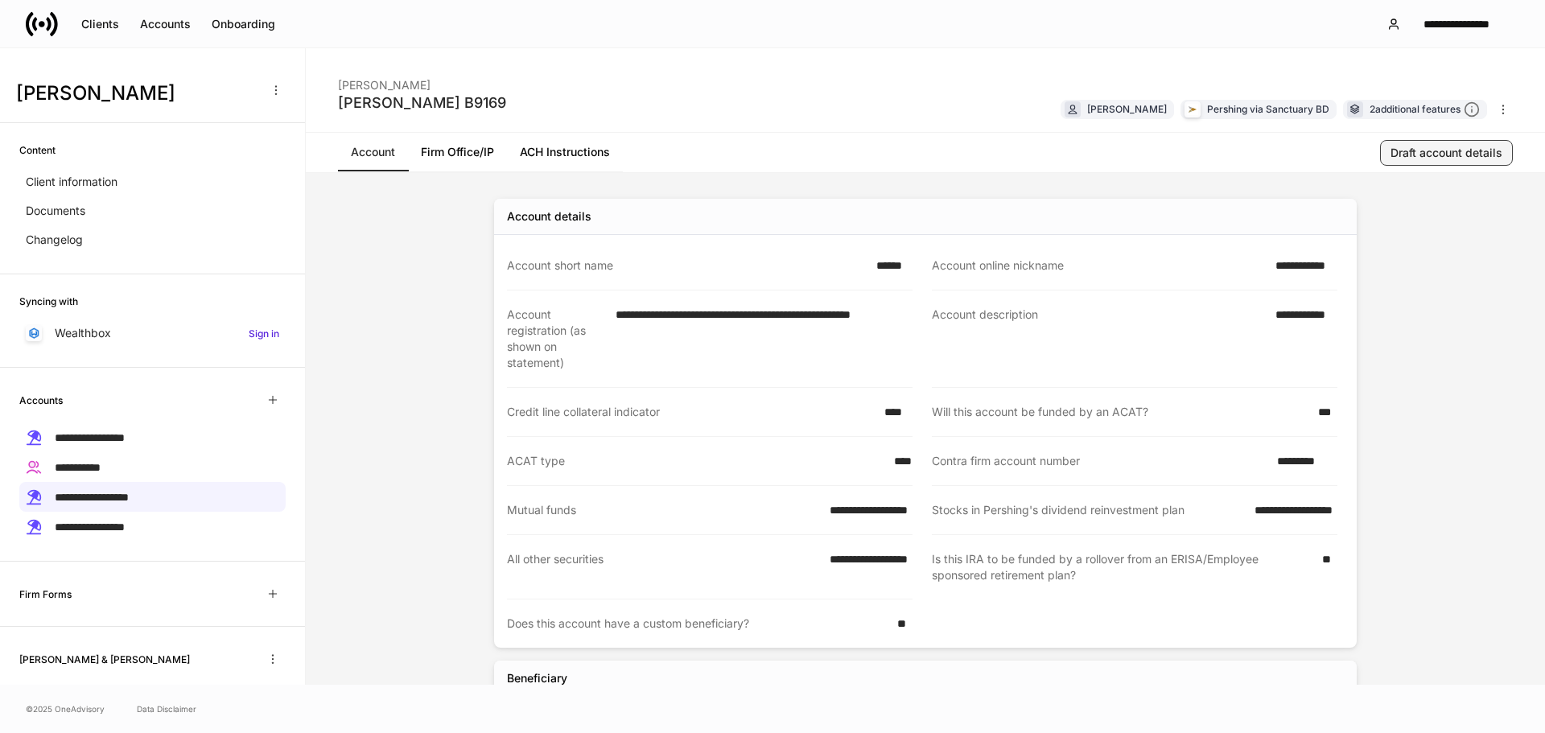
click at [1444, 150] on div "Draft account details" at bounding box center [1446, 153] width 112 height 16
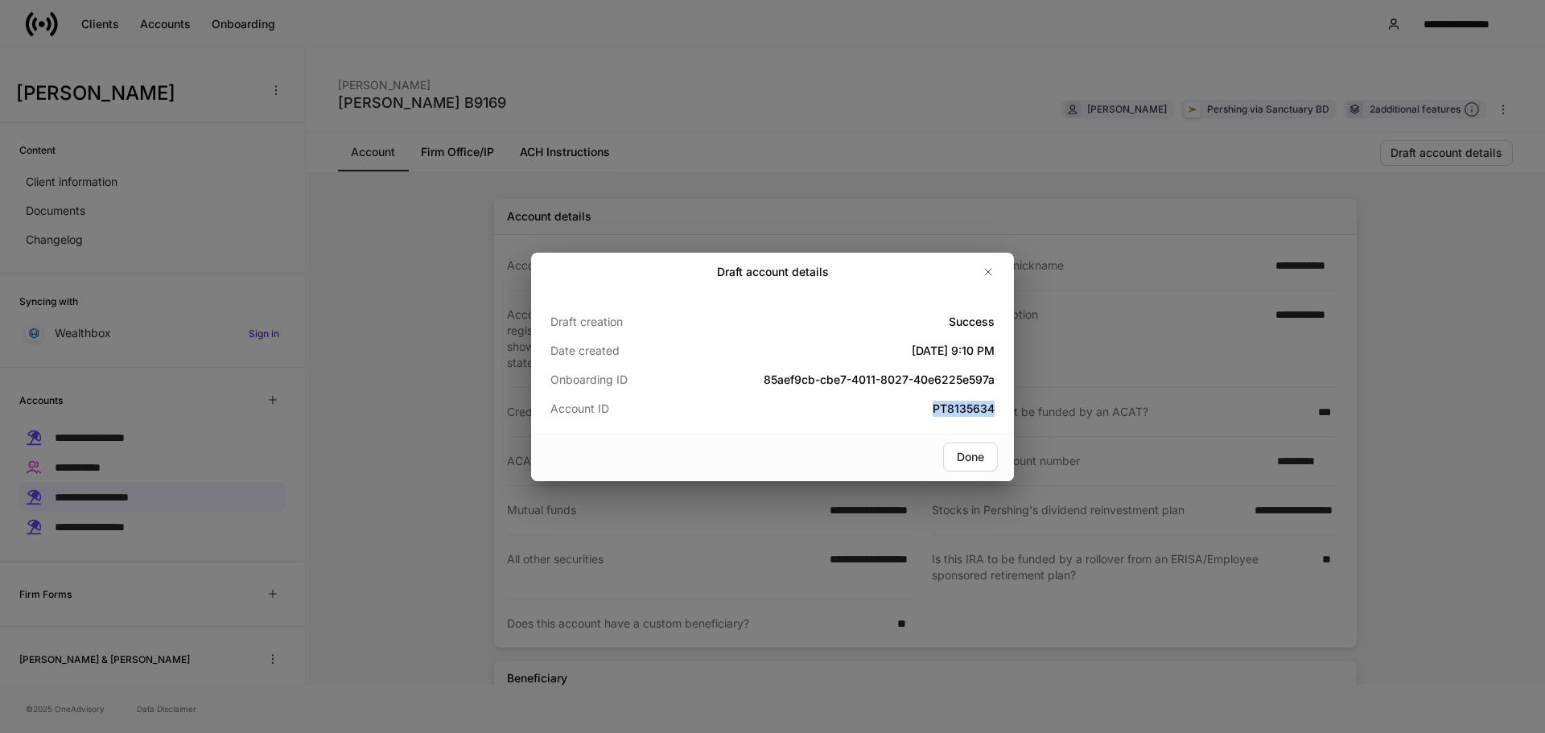
copy h5 "PT8135634"
drag, startPoint x: 919, startPoint y: 412, endPoint x: 1015, endPoint y: 408, distance: 96.6
click at [1015, 408] on div "Draft account details Draft creation Success Date created [DATE] 9:10 PM Onboar…" at bounding box center [772, 366] width 1545 height 733
drag, startPoint x: 988, startPoint y: 278, endPoint x: 973, endPoint y: 278, distance: 15.3
click at [988, 278] on icon "button" at bounding box center [987, 271] width 13 height 13
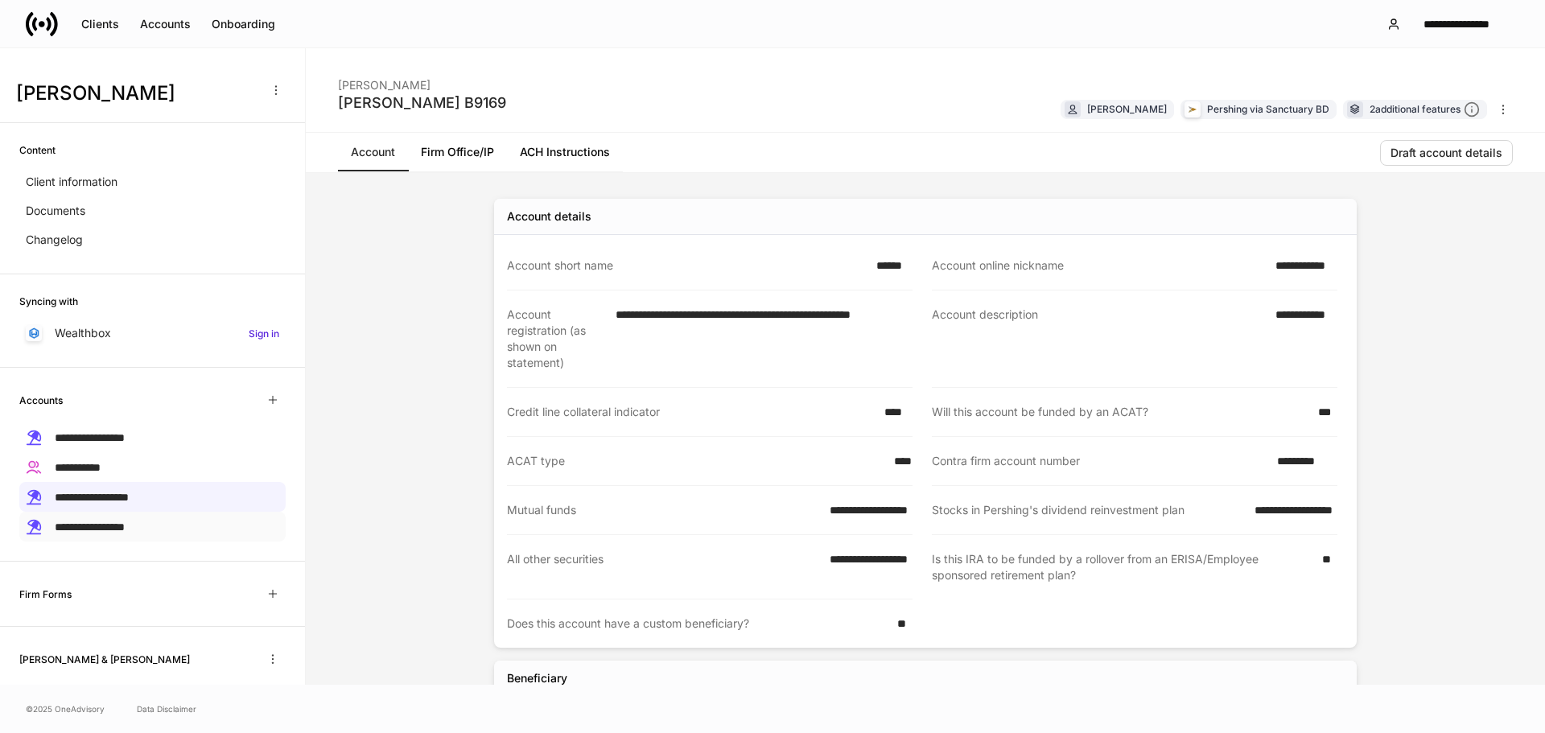
click at [174, 519] on div "**********" at bounding box center [152, 527] width 266 height 30
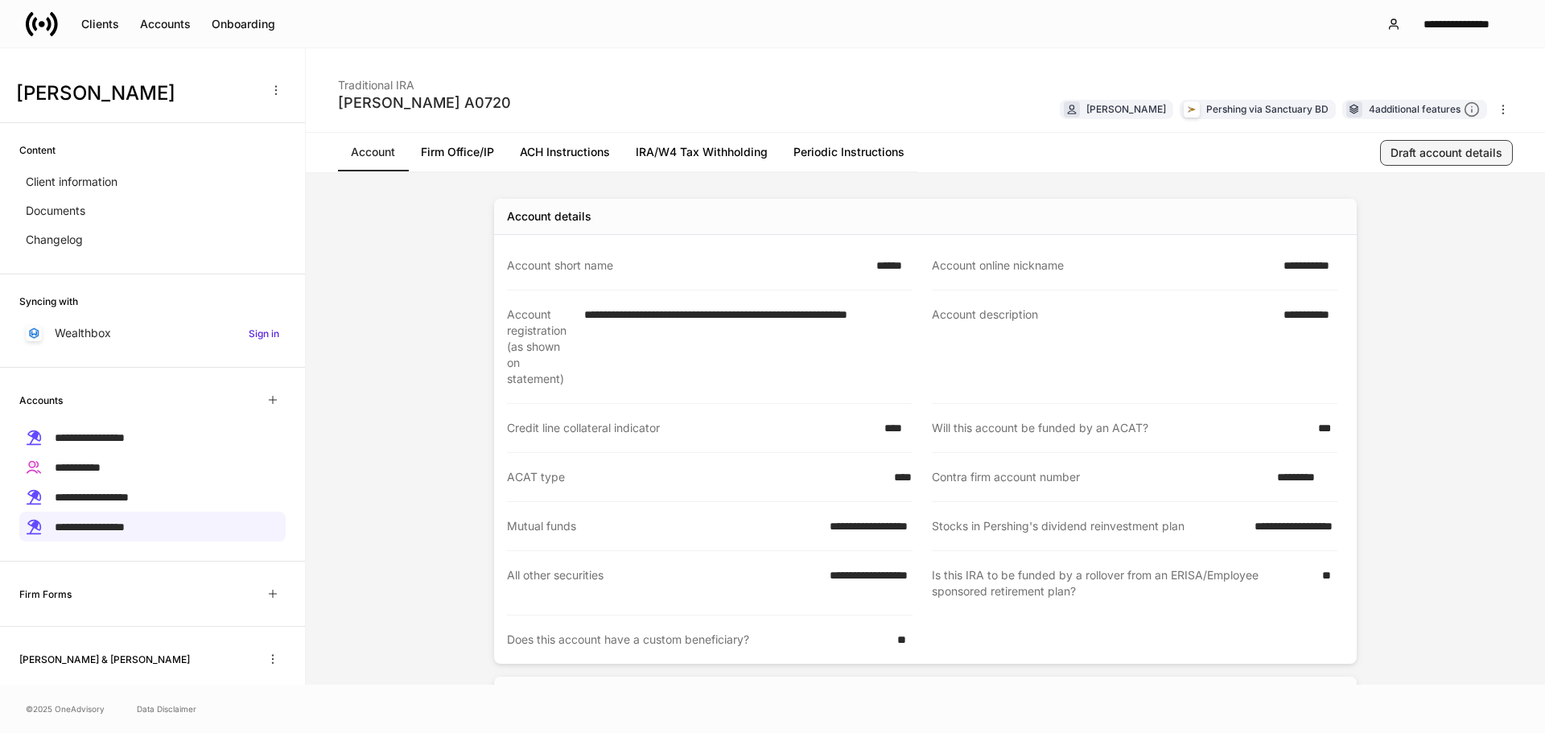
click at [1488, 163] on button "Draft account details" at bounding box center [1446, 153] width 133 height 26
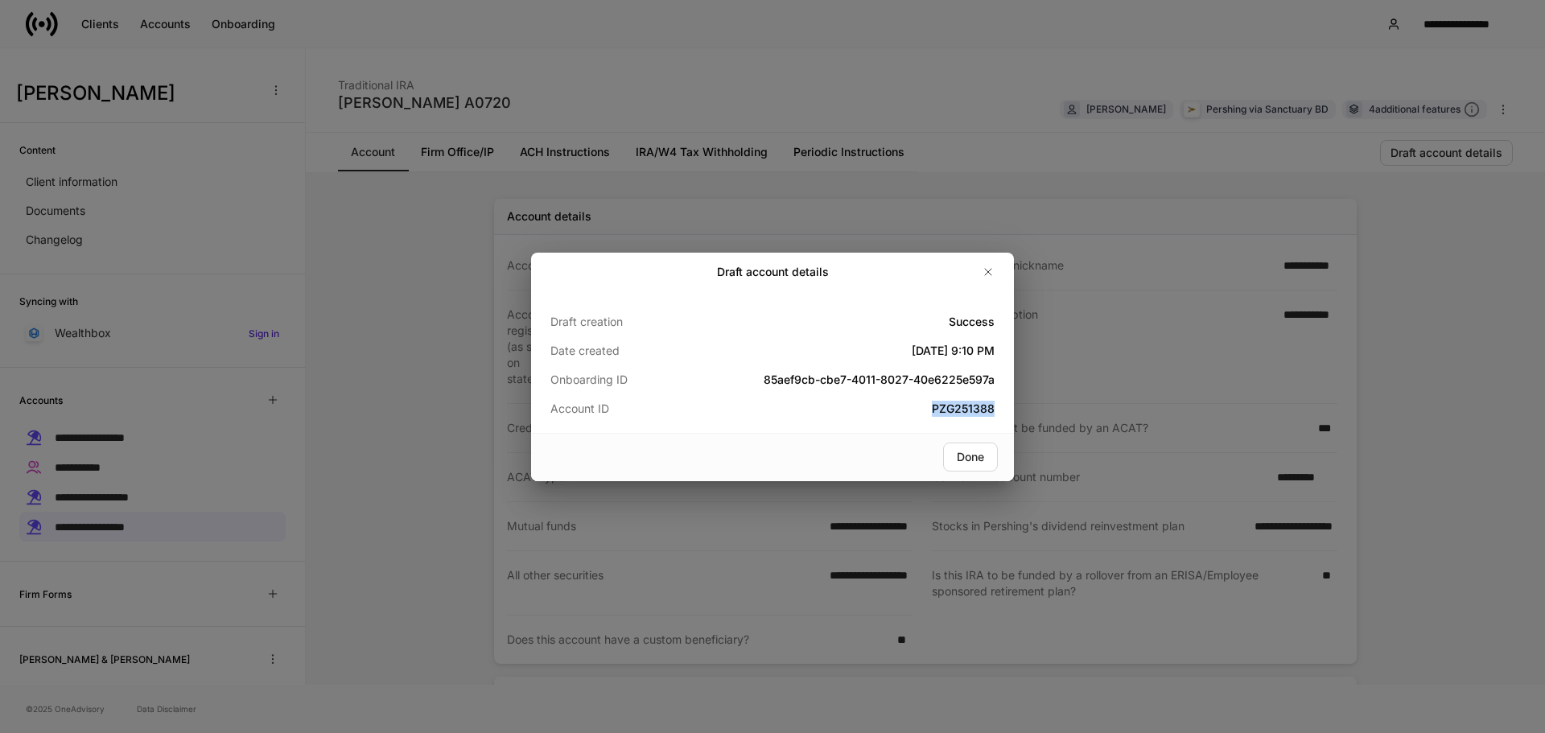
copy h5 "PZG251388"
drag, startPoint x: 905, startPoint y: 417, endPoint x: 1053, endPoint y: 410, distance: 148.2
click at [1053, 410] on div "Draft account details Draft creation Success Date created [DATE] 9:10 PM Onboar…" at bounding box center [772, 366] width 1545 height 733
click at [992, 273] on icon "button" at bounding box center [987, 271] width 13 height 13
